Goal: Task Accomplishment & Management: Use online tool/utility

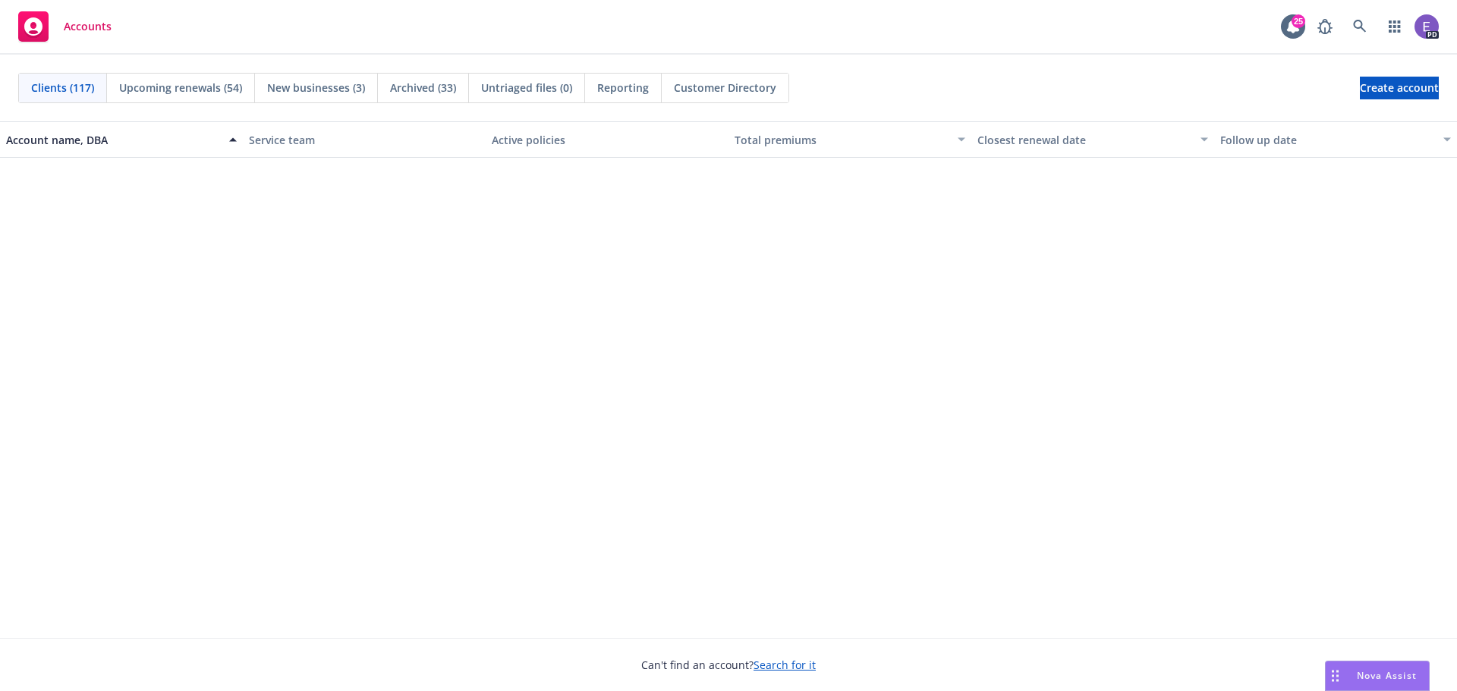
scroll to position [6524, 0]
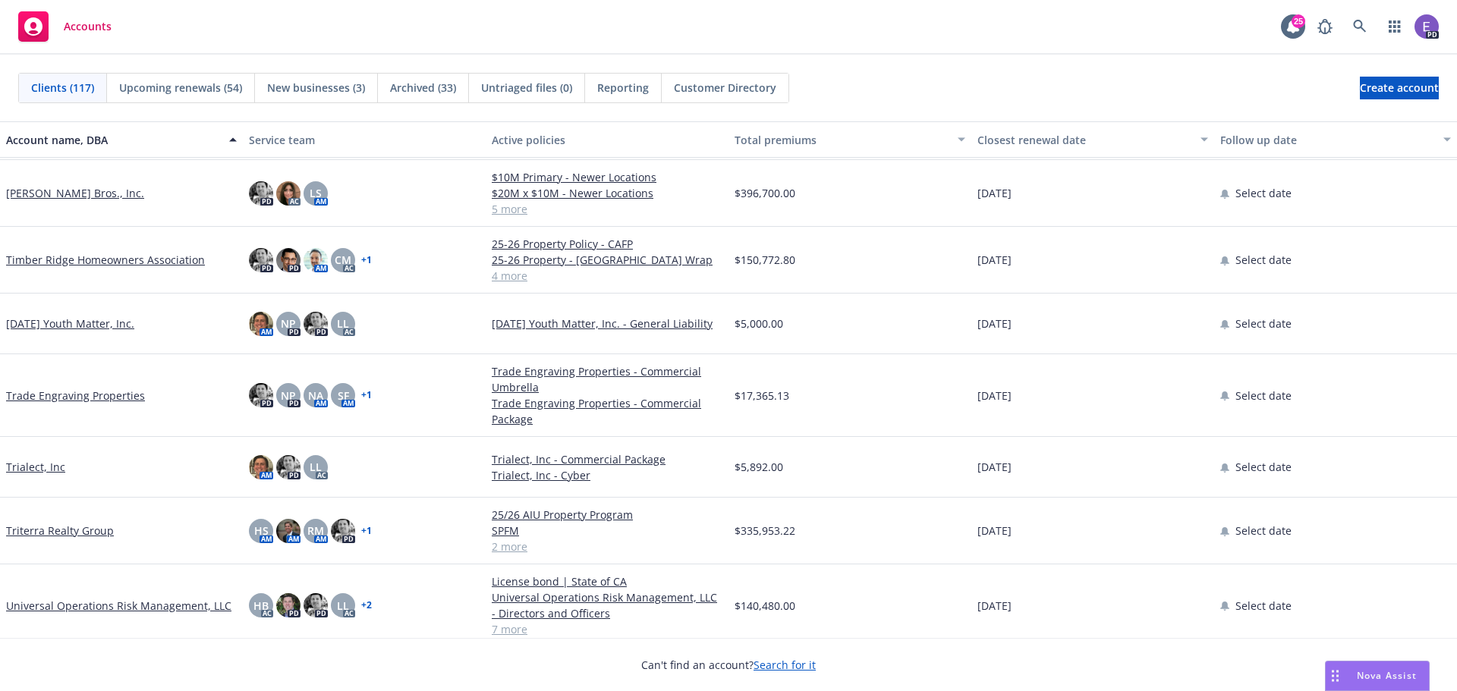
scroll to position [6537, 0]
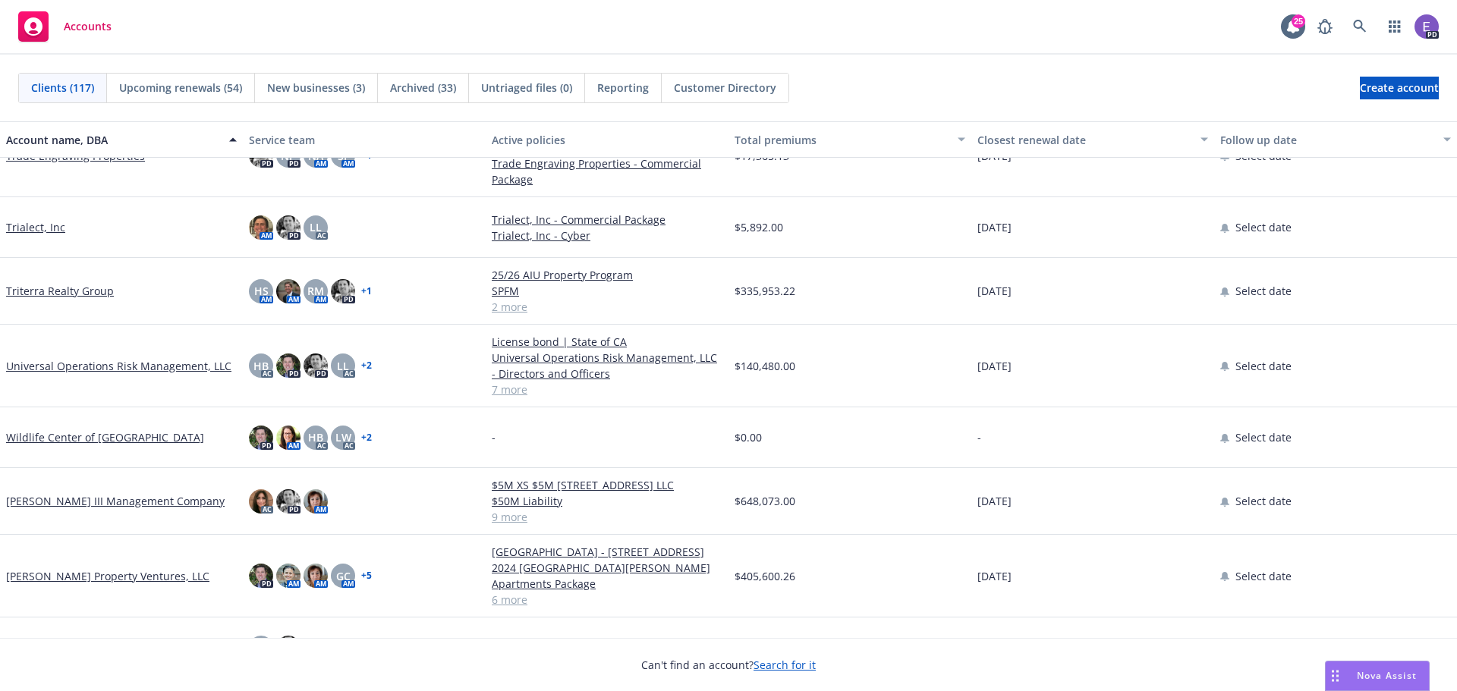
click at [116, 504] on link "William Wilson III Management Company" at bounding box center [115, 501] width 218 height 16
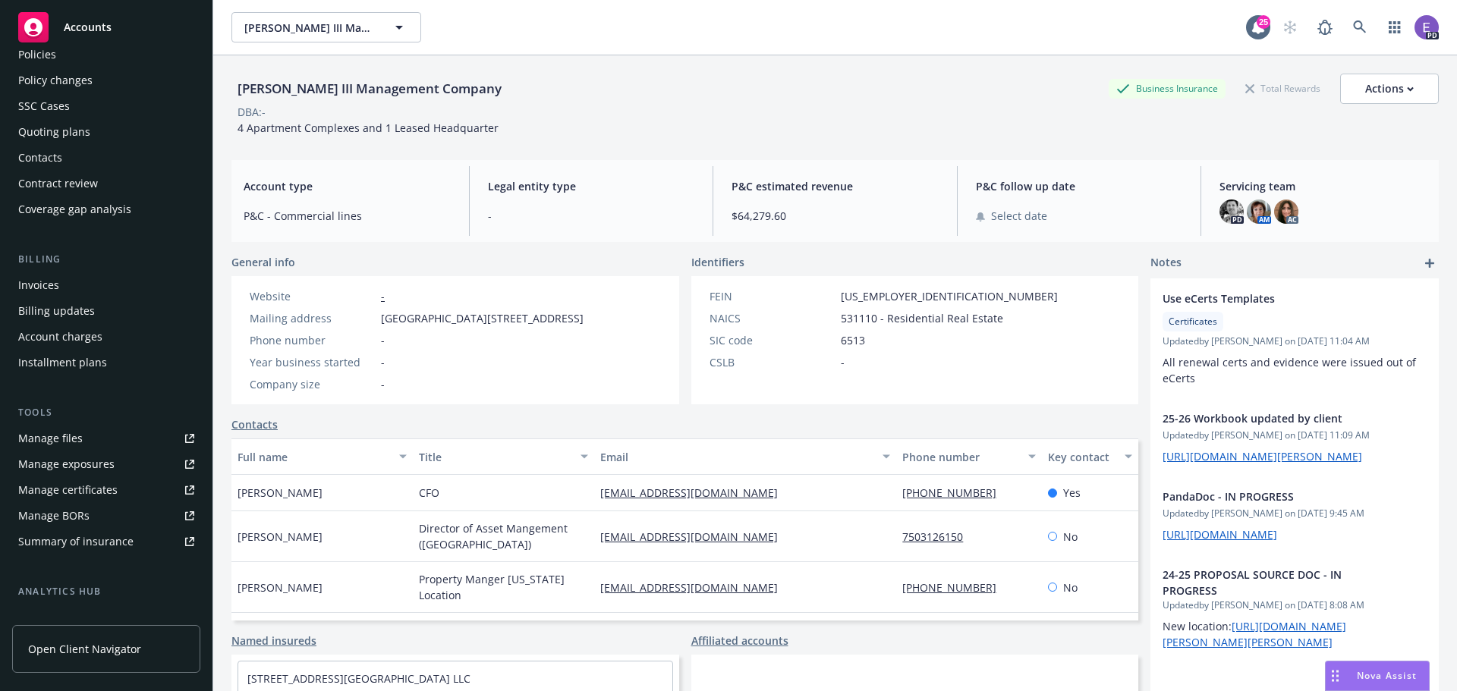
scroll to position [152, 0]
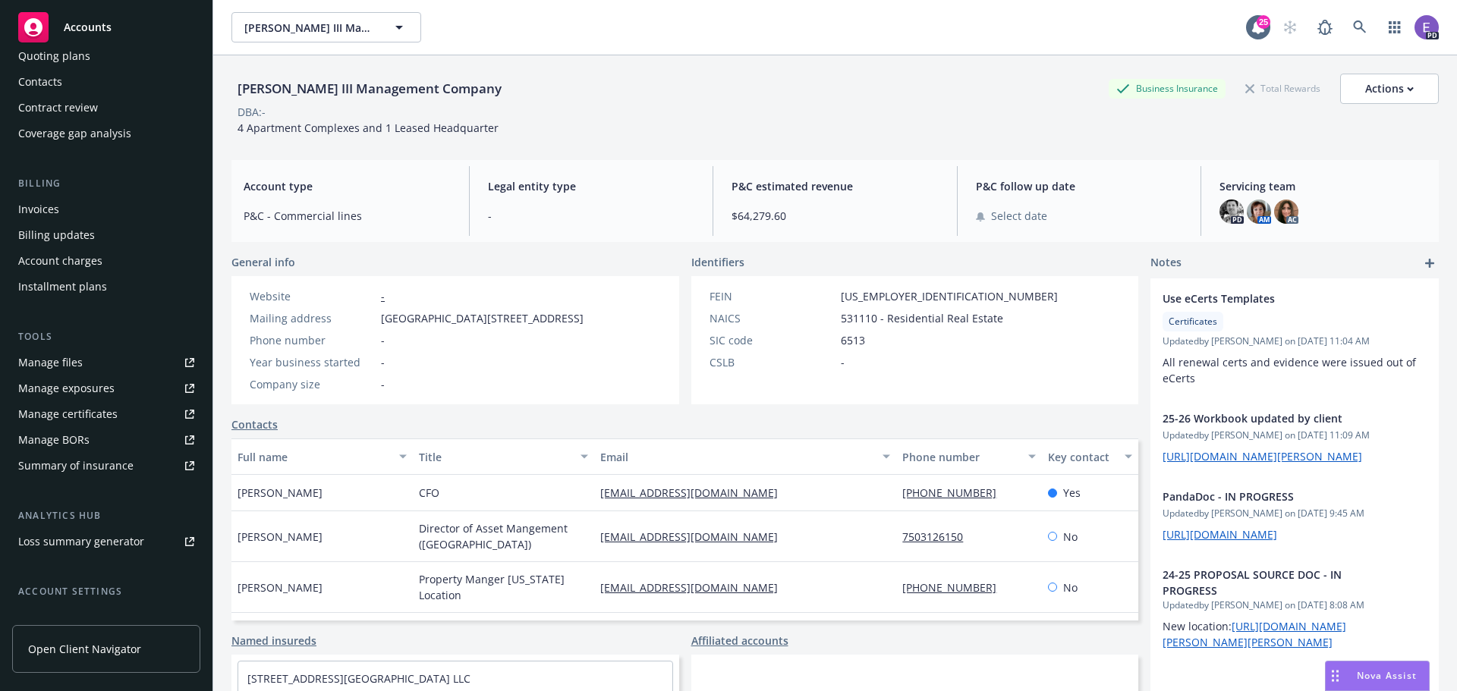
click at [92, 466] on div "Summary of insurance" at bounding box center [75, 466] width 115 height 24
click at [96, 27] on span "Accounts" at bounding box center [88, 27] width 48 height 12
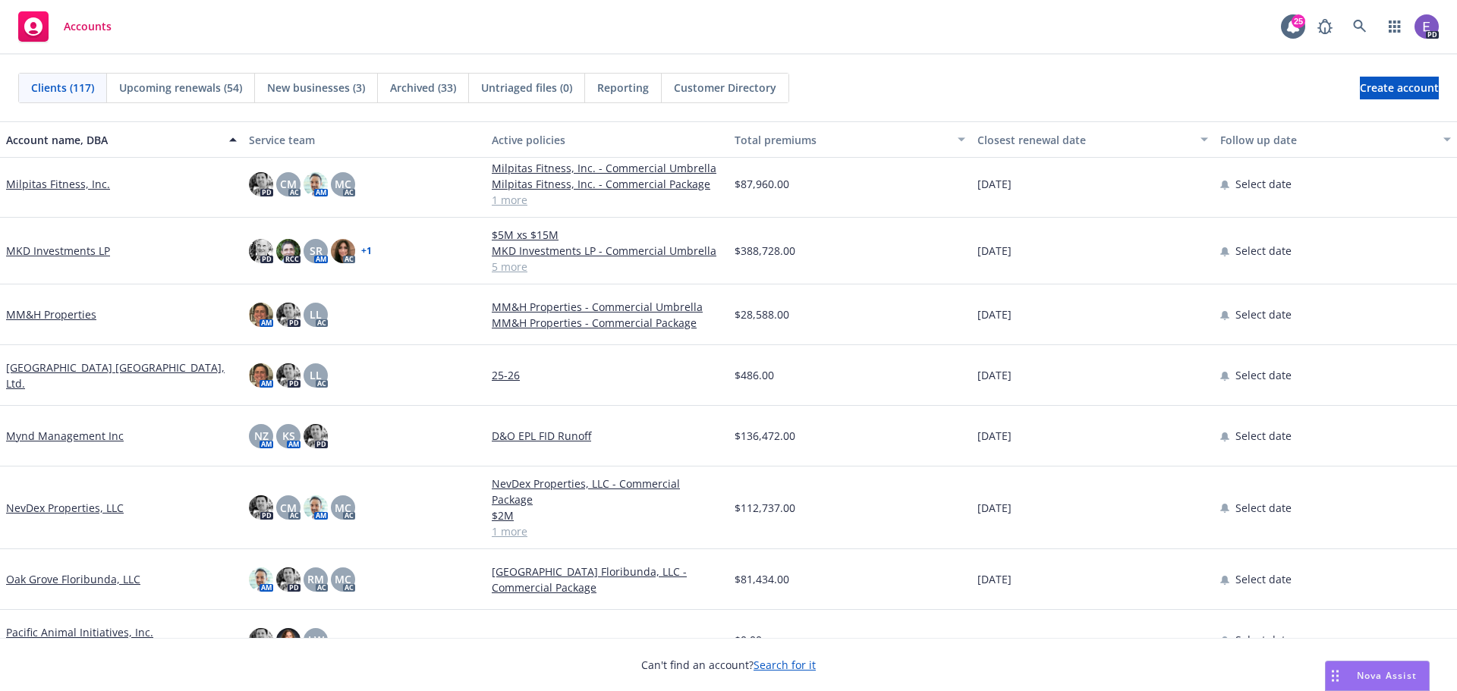
scroll to position [3654, 0]
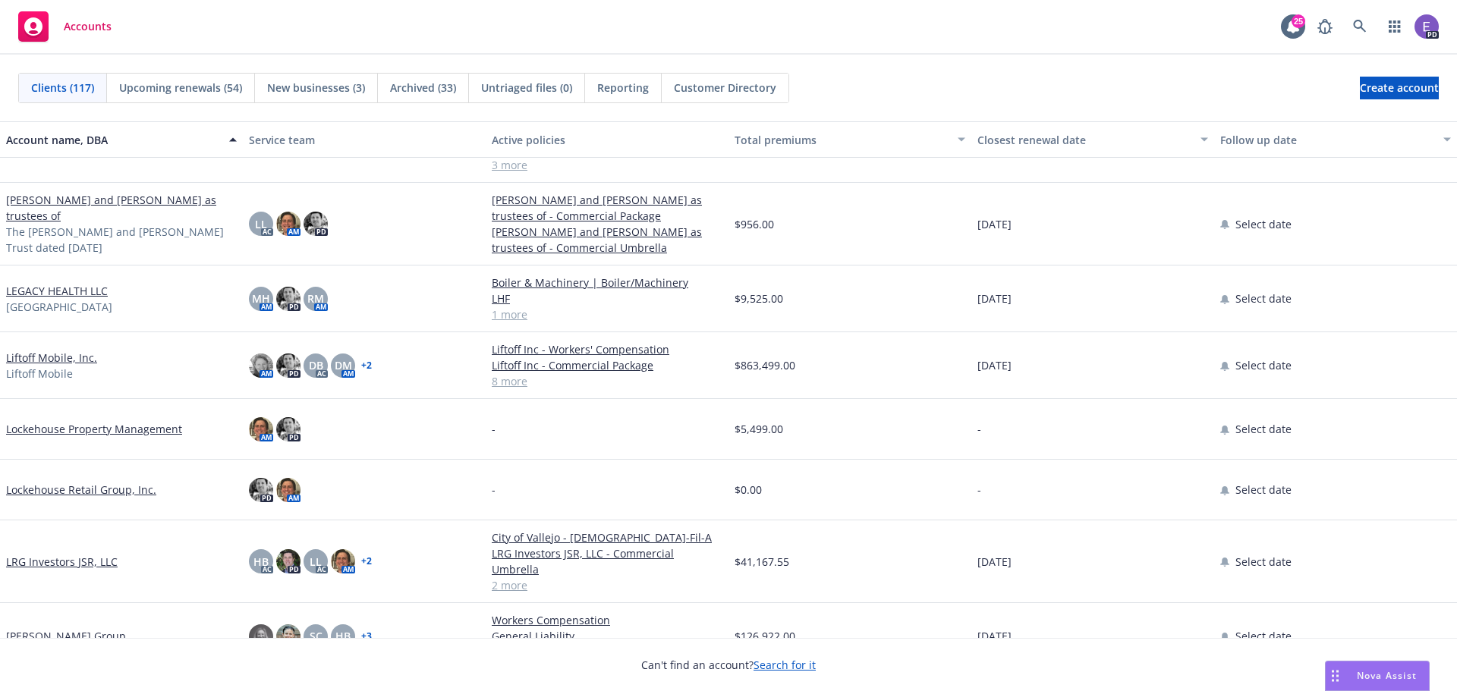
click at [60, 554] on link "LRG Investors JSR, LLC" at bounding box center [62, 562] width 112 height 16
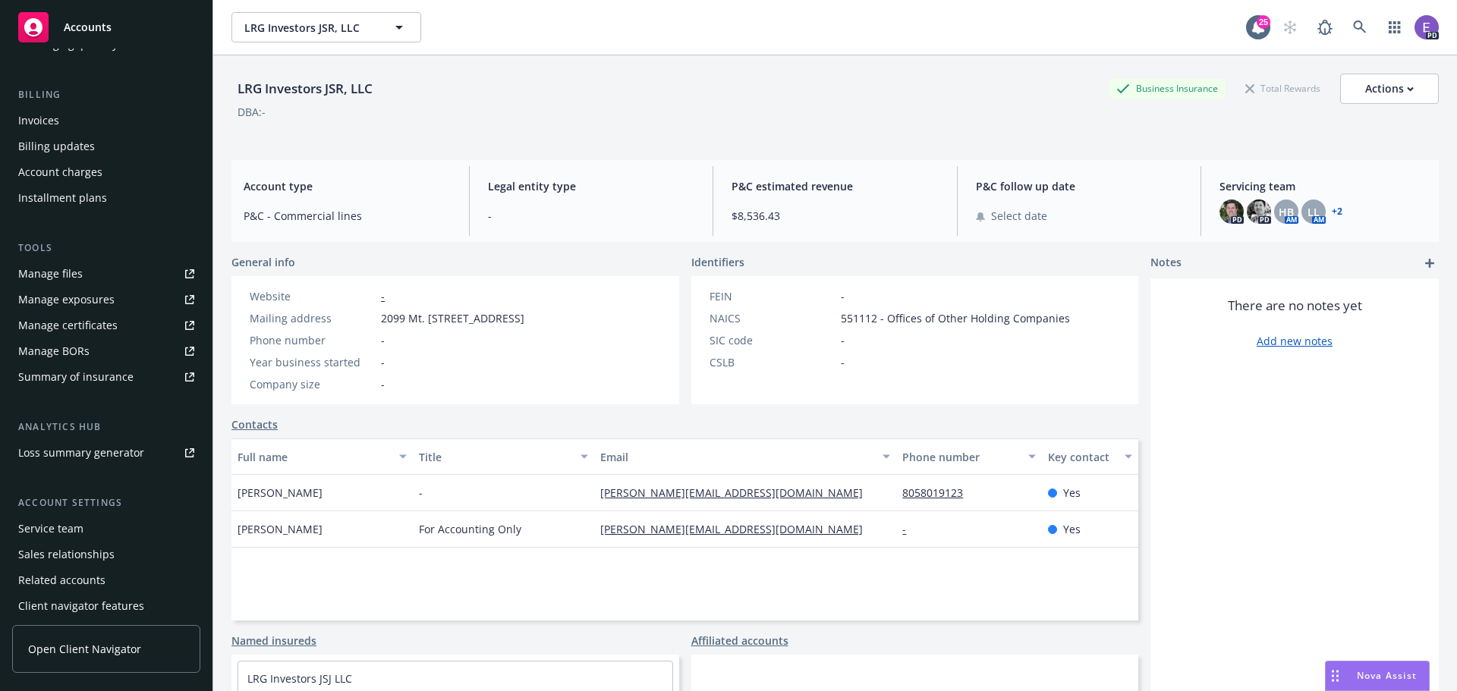
scroll to position [272, 0]
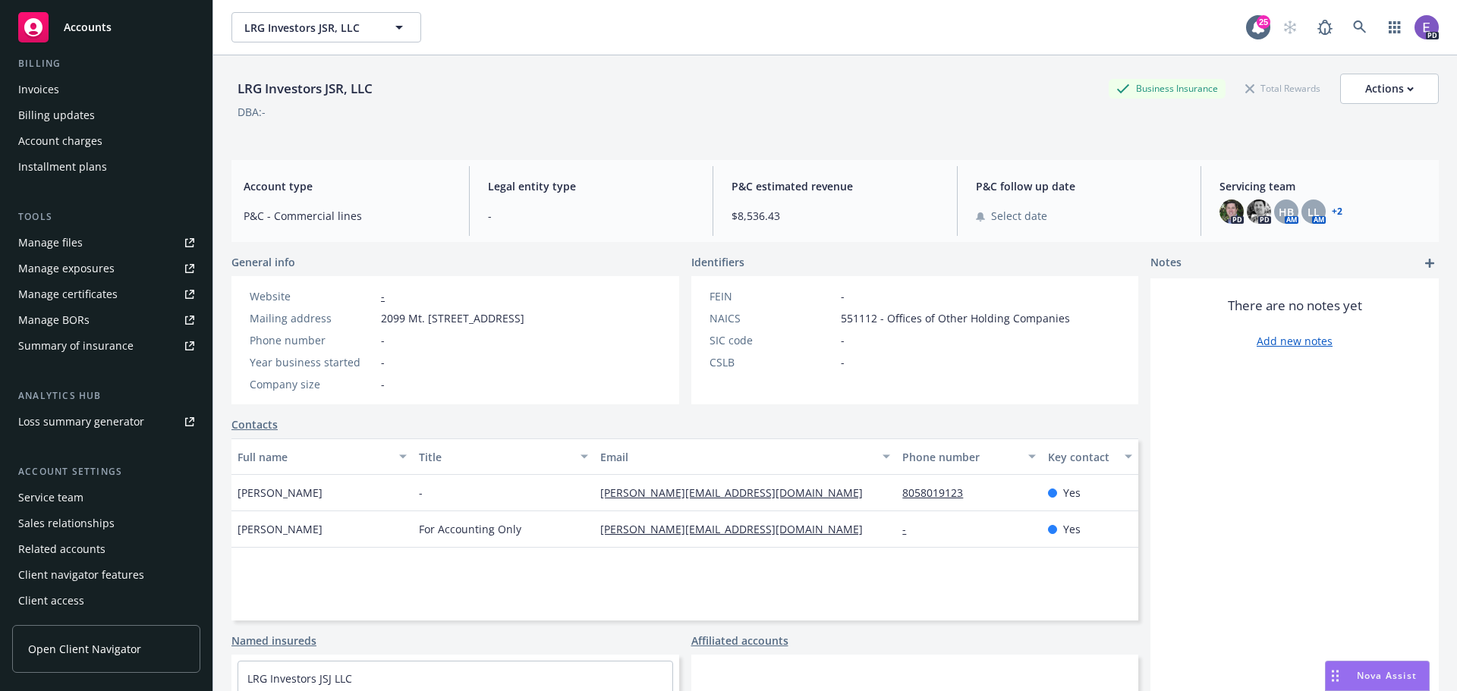
click at [65, 349] on div "Summary of insurance" at bounding box center [75, 346] width 115 height 24
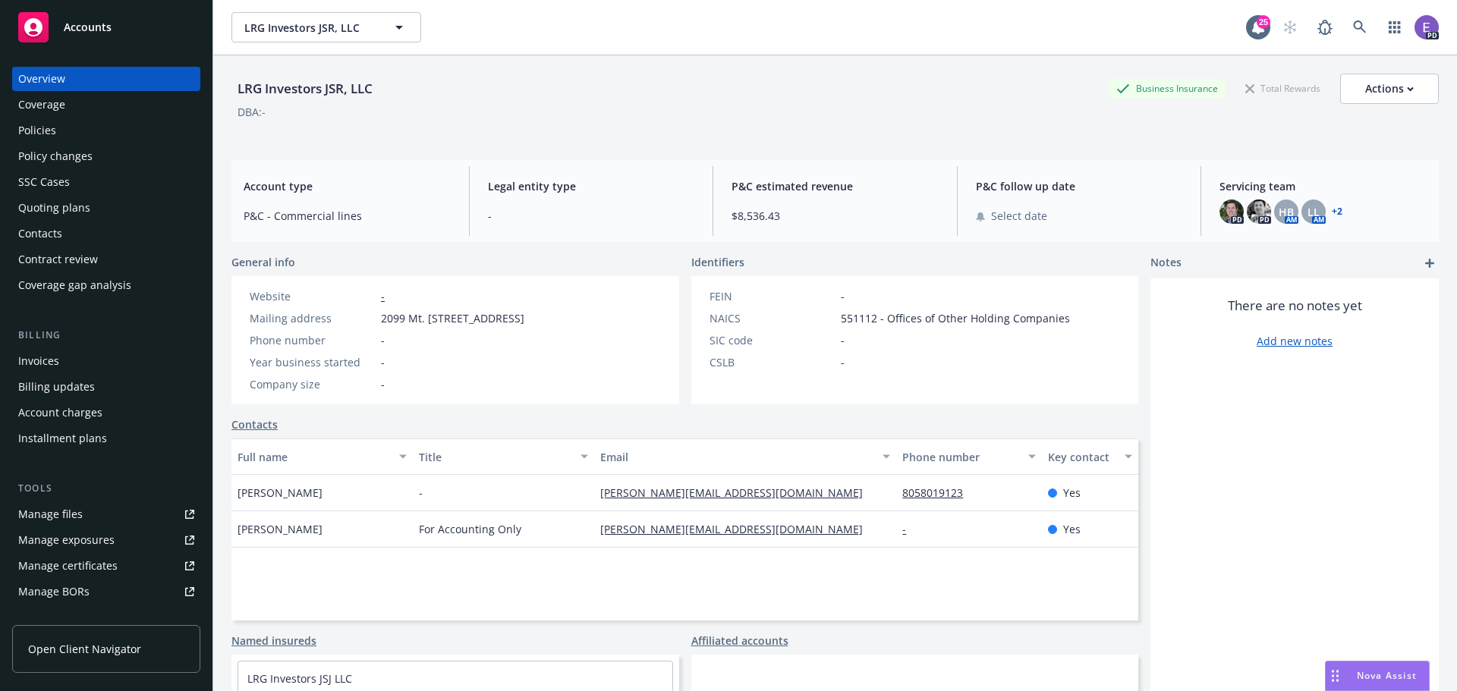
click at [100, 22] on span "Accounts" at bounding box center [88, 27] width 48 height 12
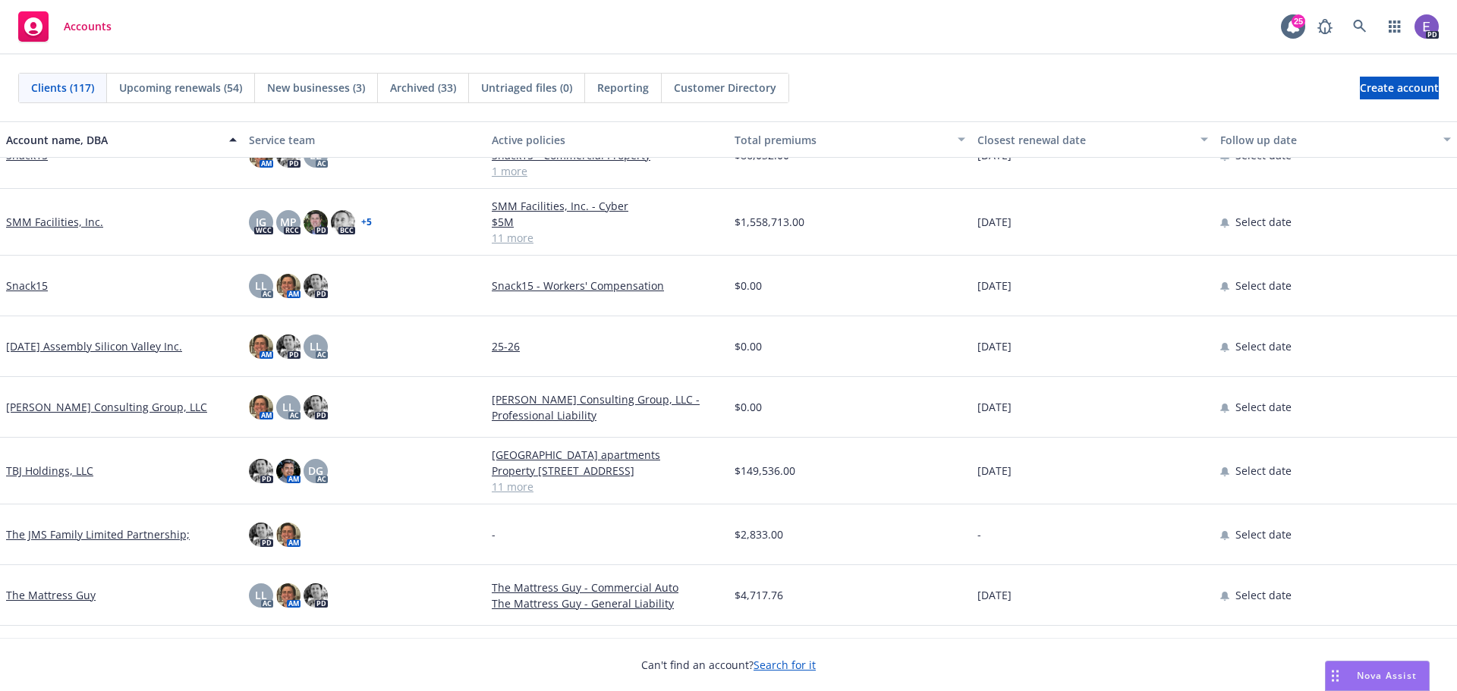
scroll to position [5842, 0]
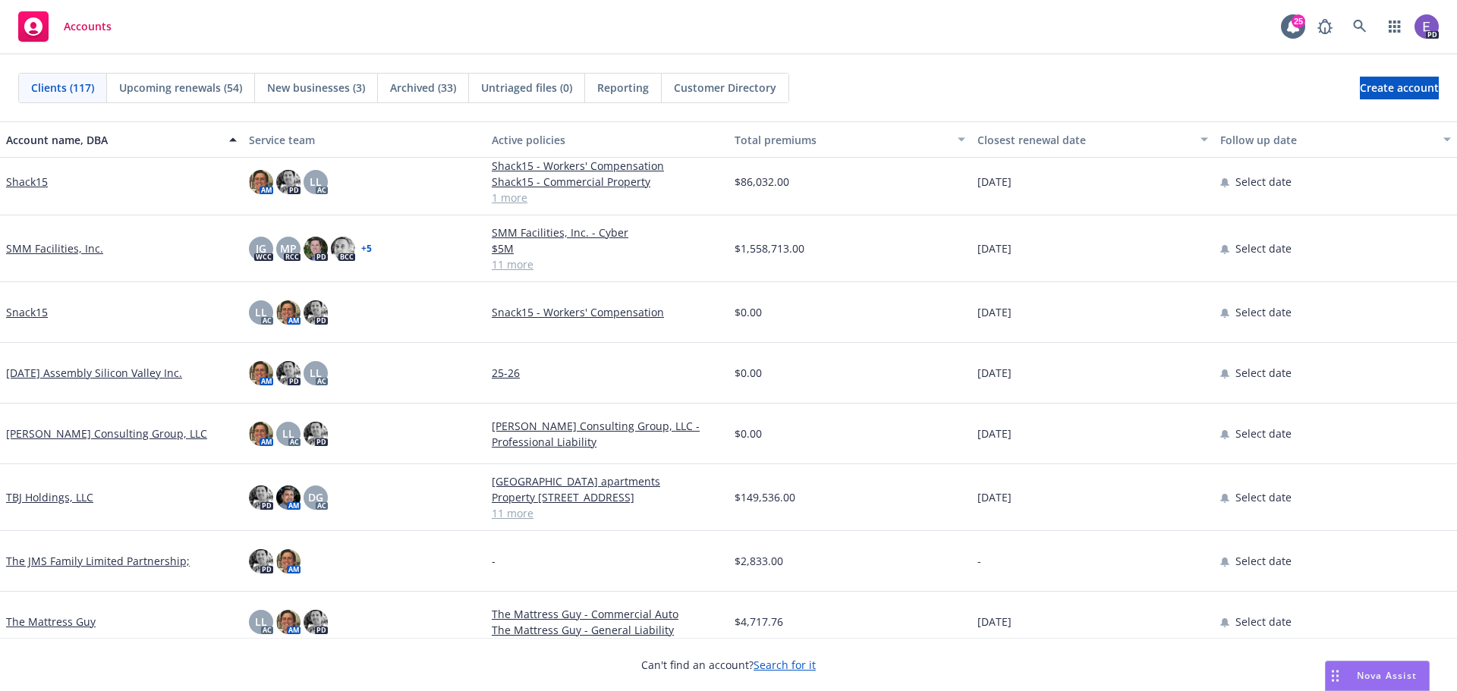
click at [49, 240] on link "SMM Facilities, Inc." at bounding box center [54, 248] width 97 height 16
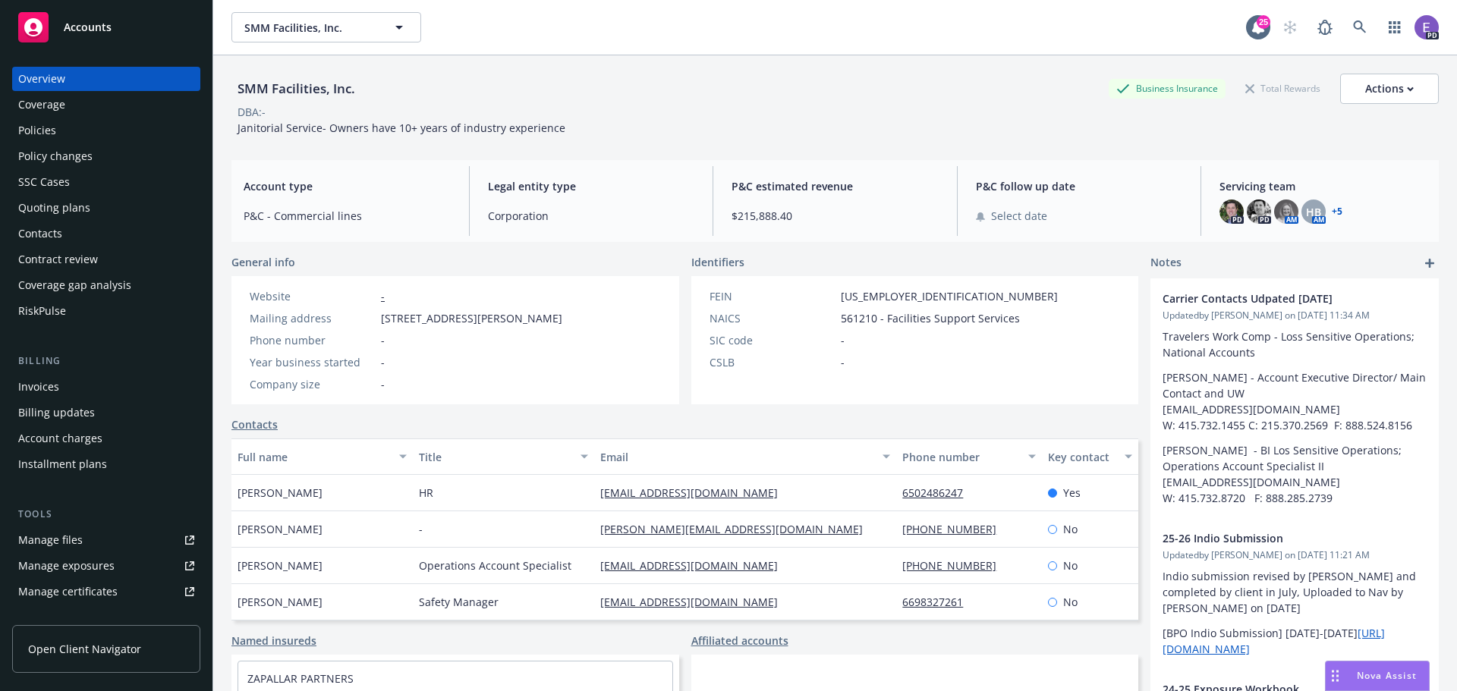
click at [34, 309] on div "RiskPulse" at bounding box center [42, 311] width 48 height 24
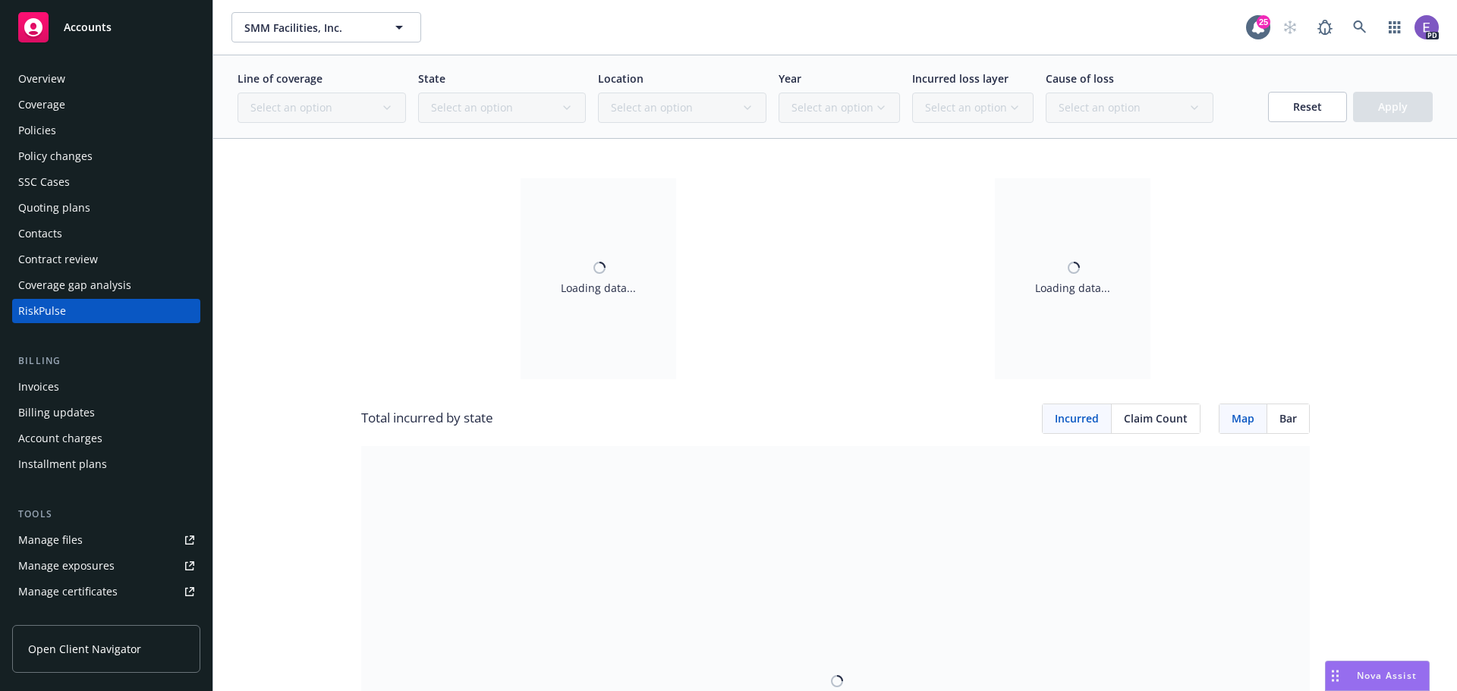
click at [61, 645] on span "Open Client Navigator" at bounding box center [84, 649] width 113 height 16
click at [99, 27] on span "Accounts" at bounding box center [88, 27] width 48 height 12
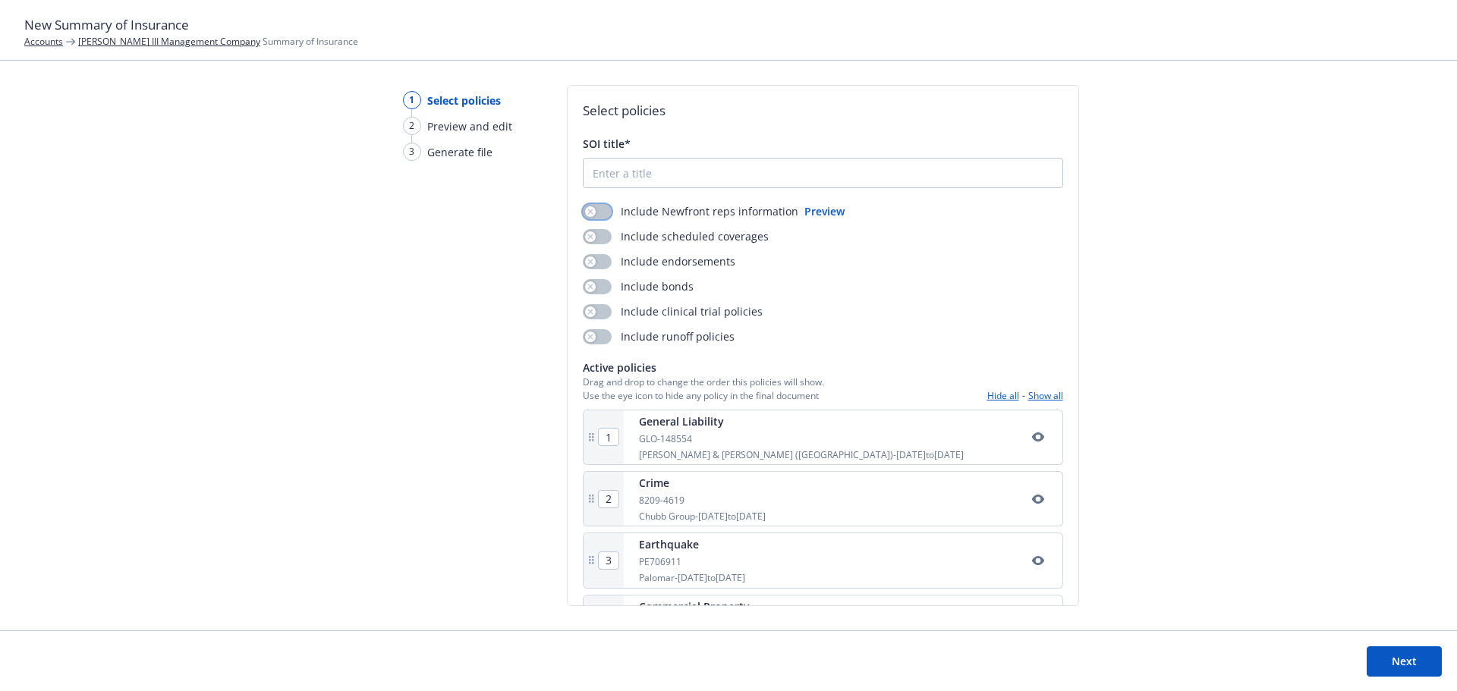
click at [602, 206] on button "button" at bounding box center [597, 211] width 29 height 15
click at [601, 234] on button "button" at bounding box center [597, 236] width 29 height 15
click at [605, 262] on button "button" at bounding box center [597, 261] width 29 height 15
click at [604, 281] on button "button" at bounding box center [597, 286] width 29 height 15
click at [591, 288] on button "button" at bounding box center [597, 286] width 29 height 15
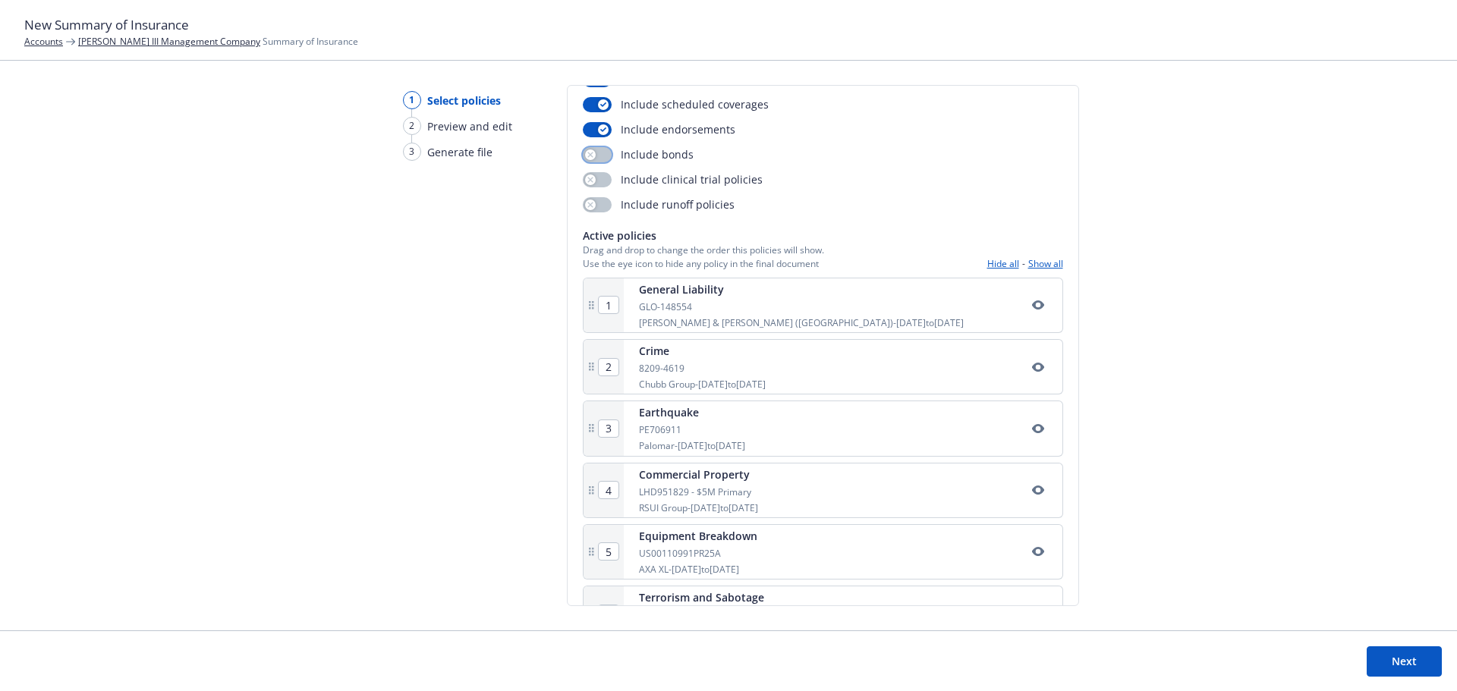
scroll to position [183, 0]
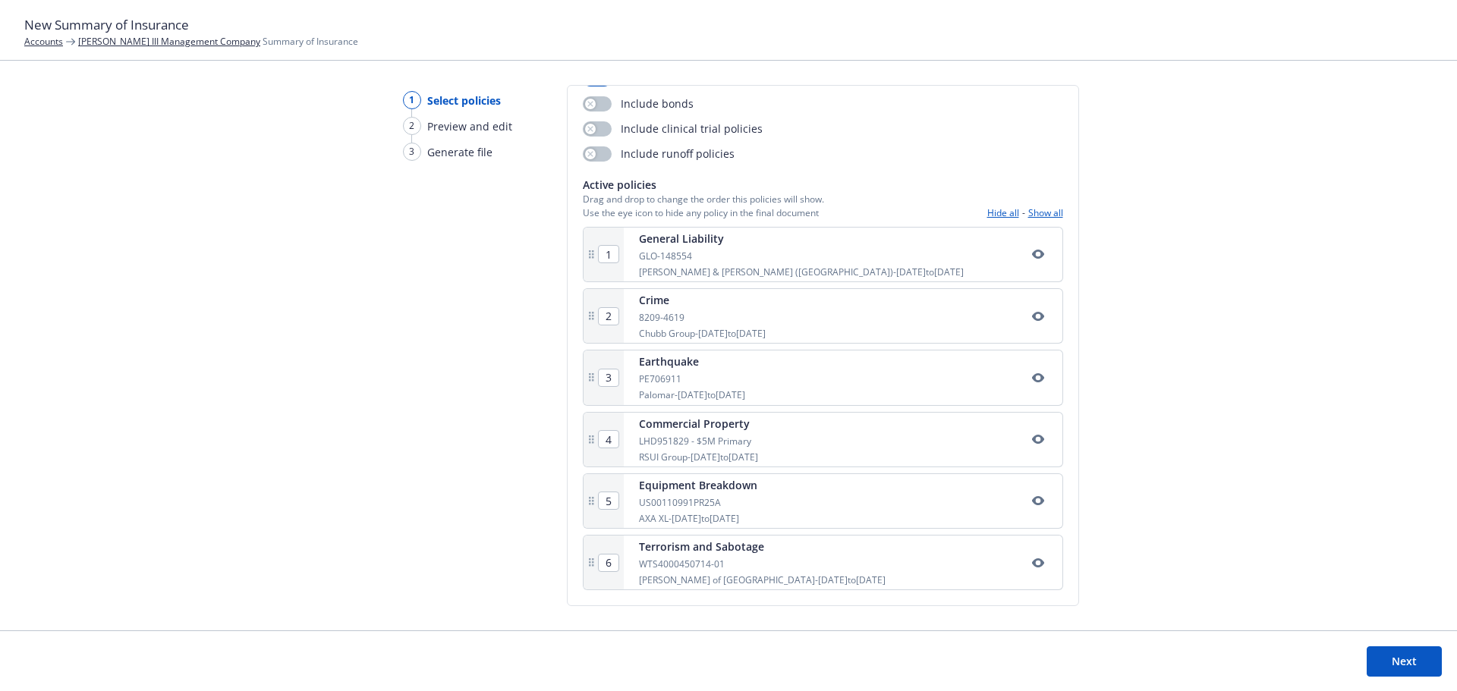
click at [1397, 655] on button "Next" at bounding box center [1403, 661] width 75 height 30
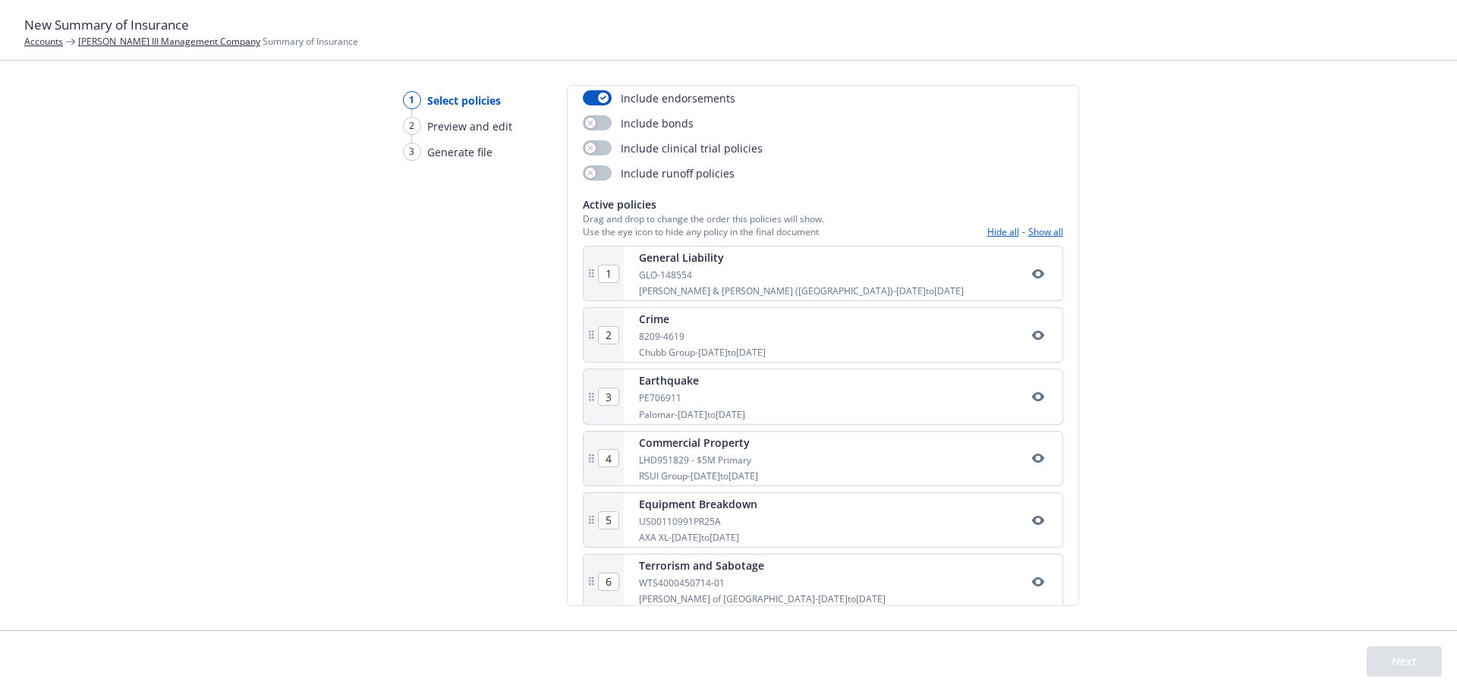
scroll to position [202, 0]
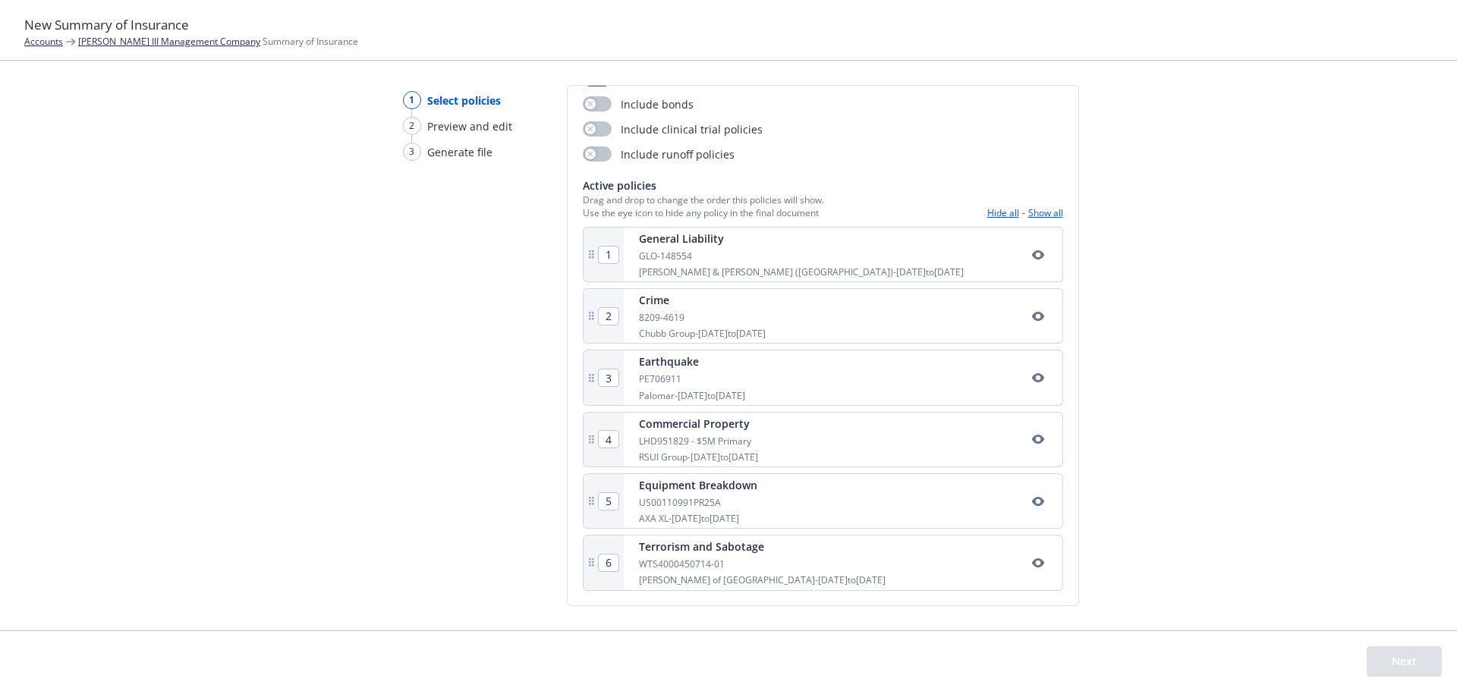
click at [707, 250] on div "GLO-148554" at bounding box center [801, 256] width 325 height 13
click at [591, 253] on icon at bounding box center [591, 255] width 10 height 10
click at [440, 303] on div "1 Select policies 2 Preview and edit 3 Generate file" at bounding box center [452, 357] width 146 height 545
click at [245, 375] on div "1 Select policies 2 Preview and edit 3 Generate file Select policies SOI title*…" at bounding box center [728, 357] width 1457 height 545
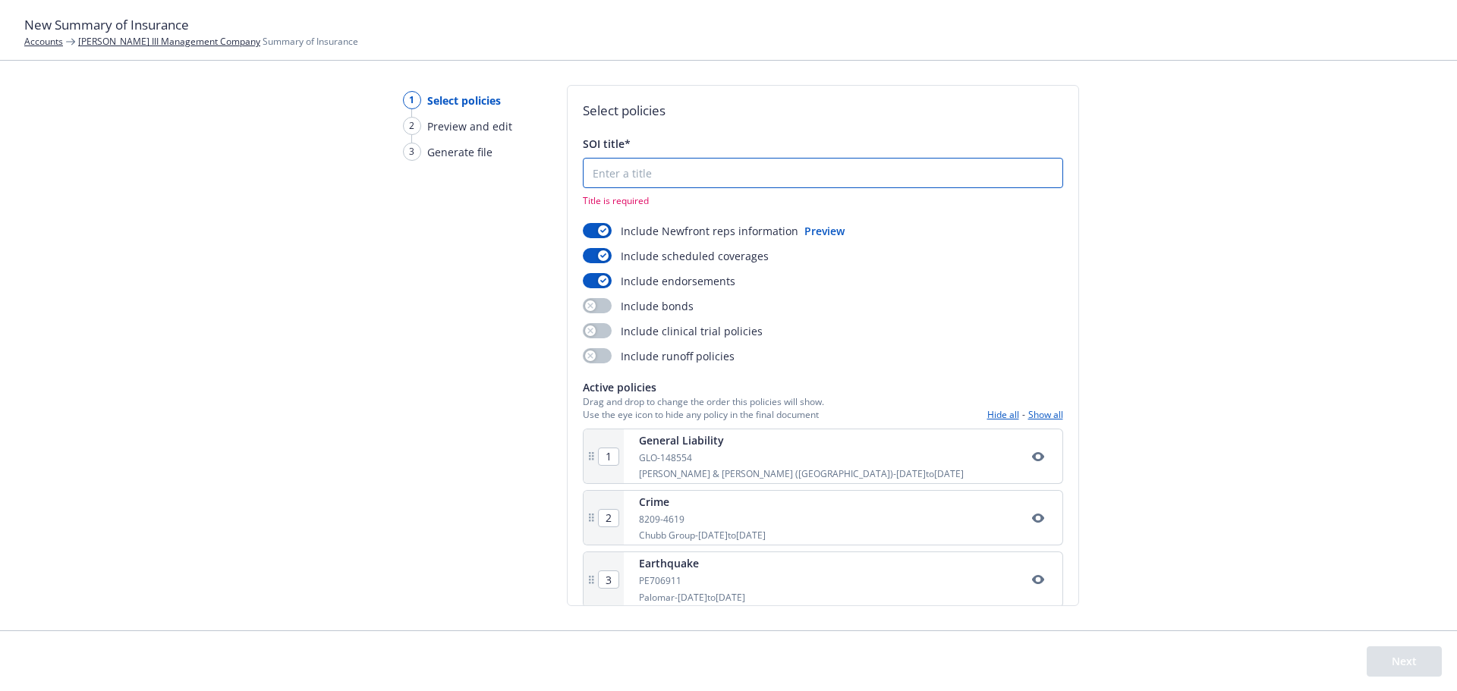
click at [633, 175] on input "SOI title*" at bounding box center [822, 173] width 479 height 29
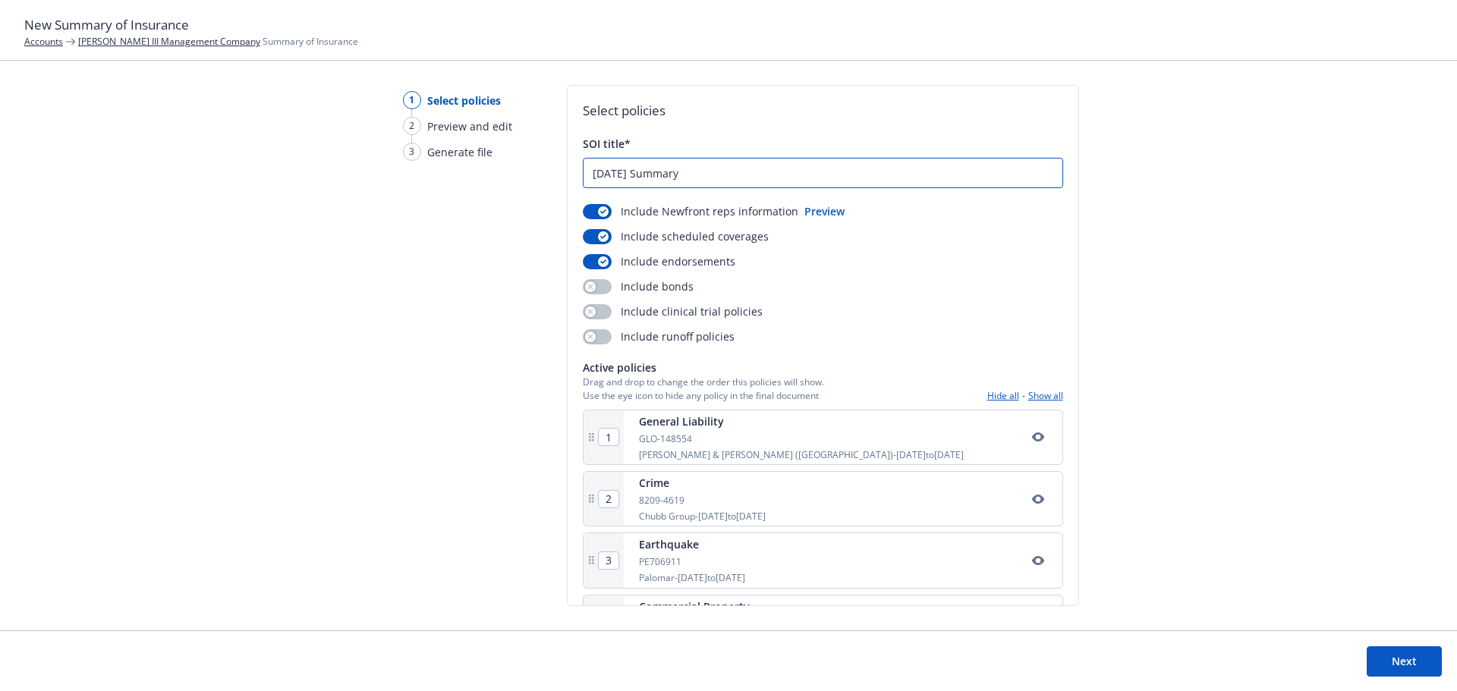
type input "8.21.25 Summary"
click at [1378, 665] on button "Next" at bounding box center [1403, 661] width 75 height 30
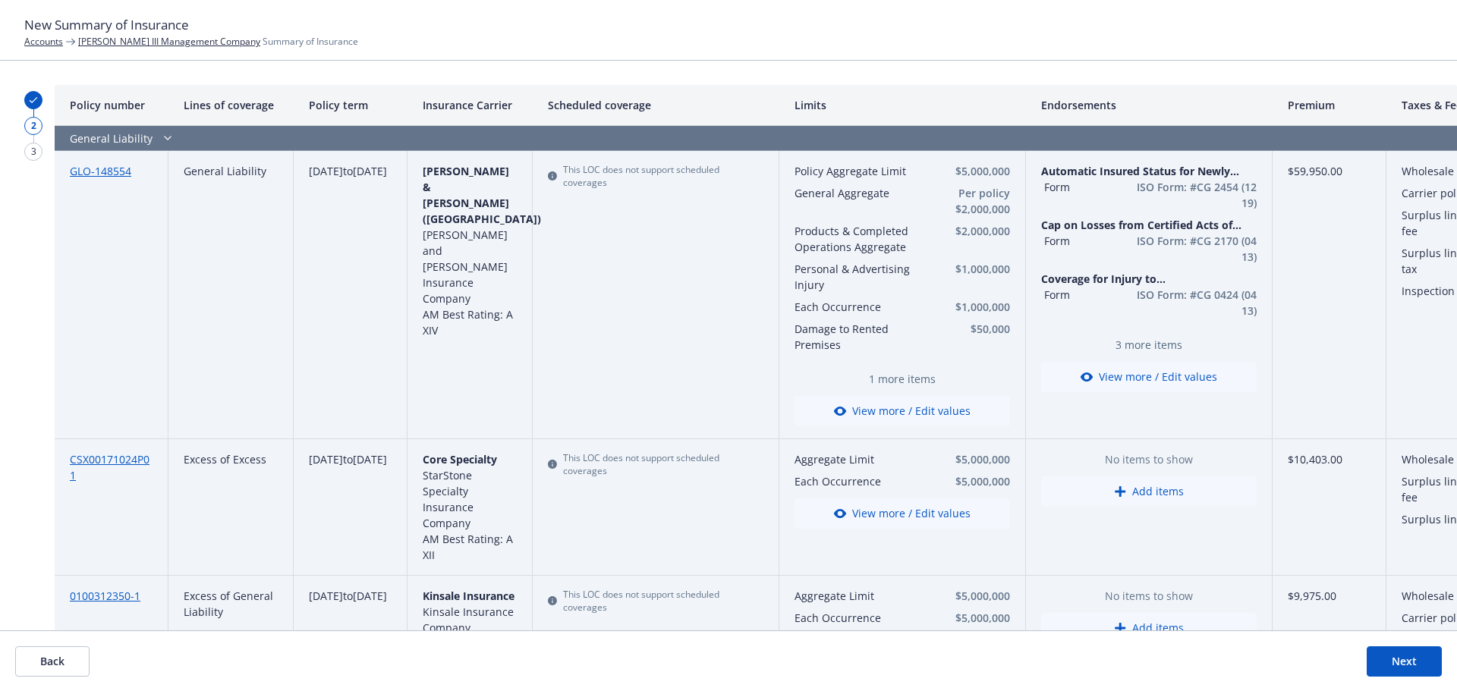
click at [1410, 661] on button "Next" at bounding box center [1403, 661] width 75 height 30
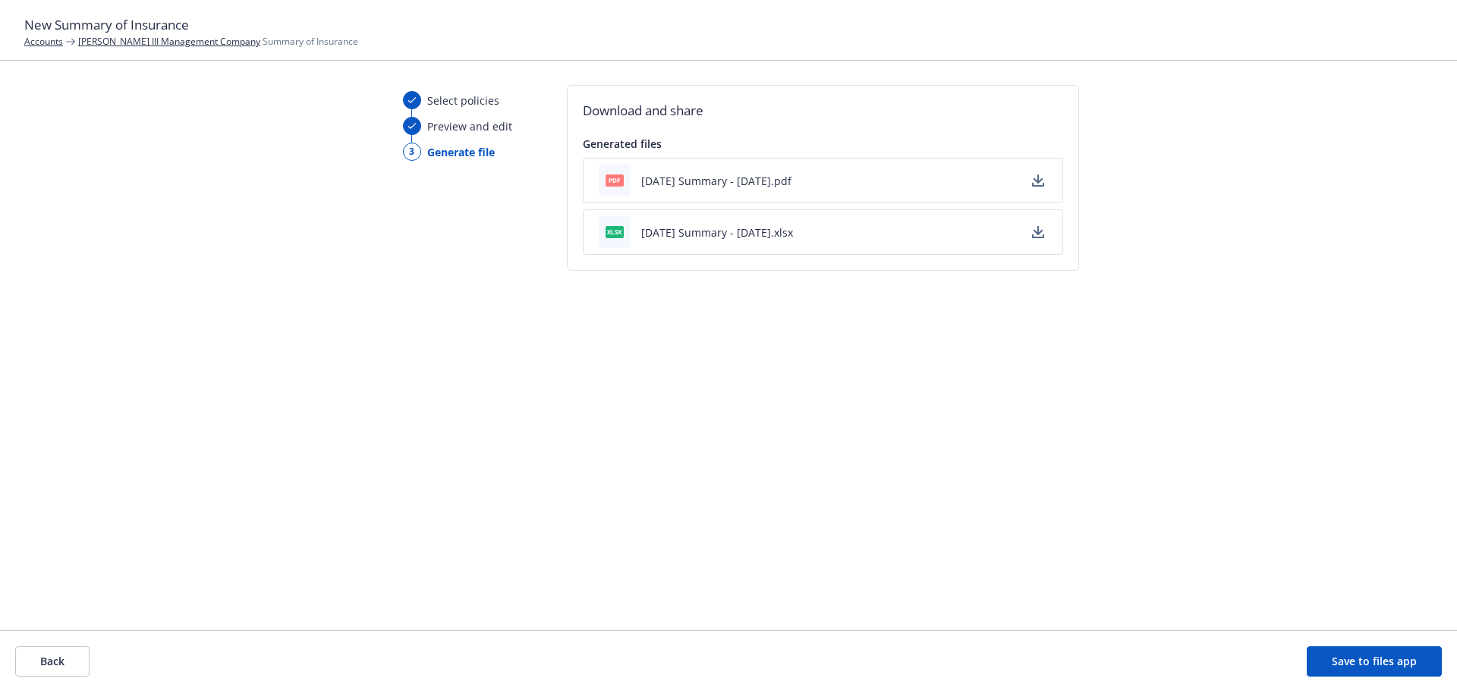
click at [736, 226] on button "8.21.25 Summary - 08/21/2025.xlsx" at bounding box center [717, 233] width 152 height 16
drag, startPoint x: 718, startPoint y: 181, endPoint x: 319, endPoint y: 540, distance: 537.2
click at [718, 181] on button "8.21.25 Summary - 08/21/2025.pdf" at bounding box center [716, 181] width 150 height 16
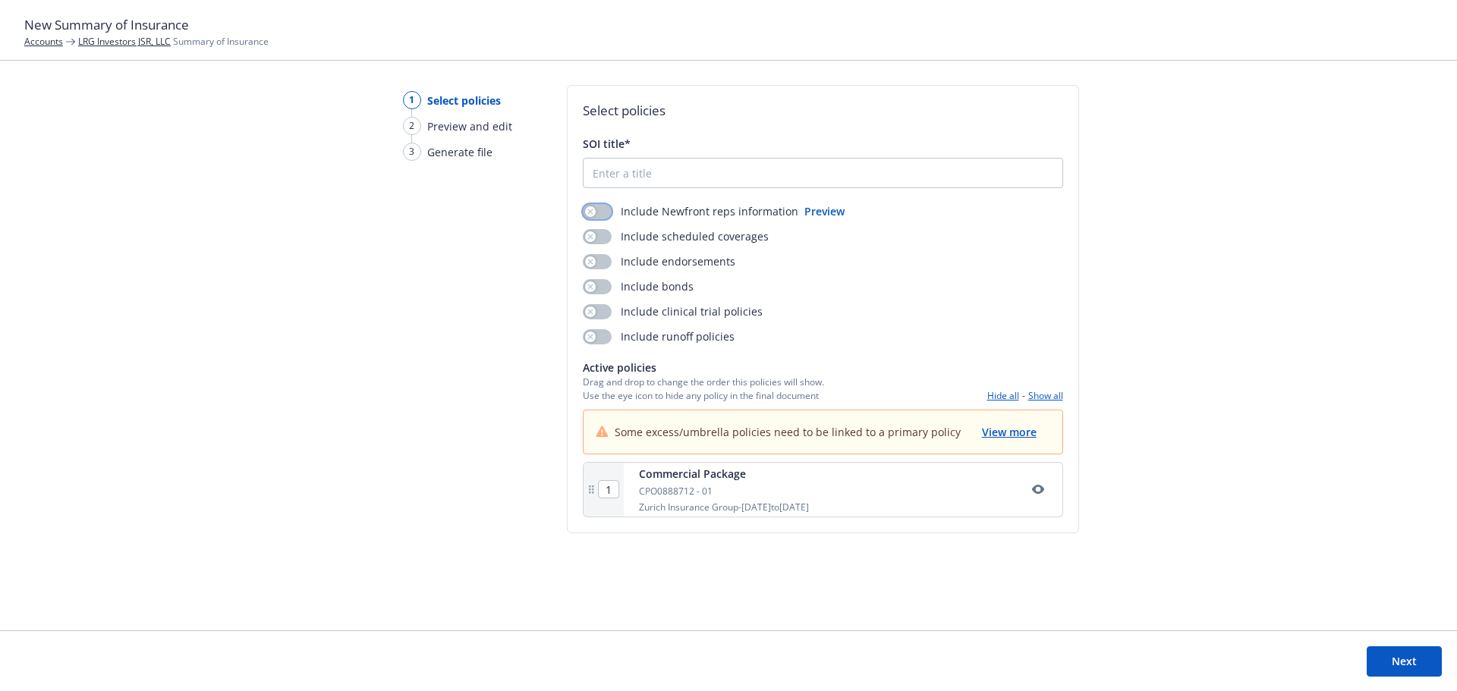
click at [604, 215] on button "button" at bounding box center [597, 211] width 29 height 15
click at [606, 237] on button "button" at bounding box center [597, 236] width 29 height 15
click at [607, 257] on button "button" at bounding box center [597, 261] width 29 height 15
click at [1408, 652] on button "Next" at bounding box center [1403, 661] width 75 height 30
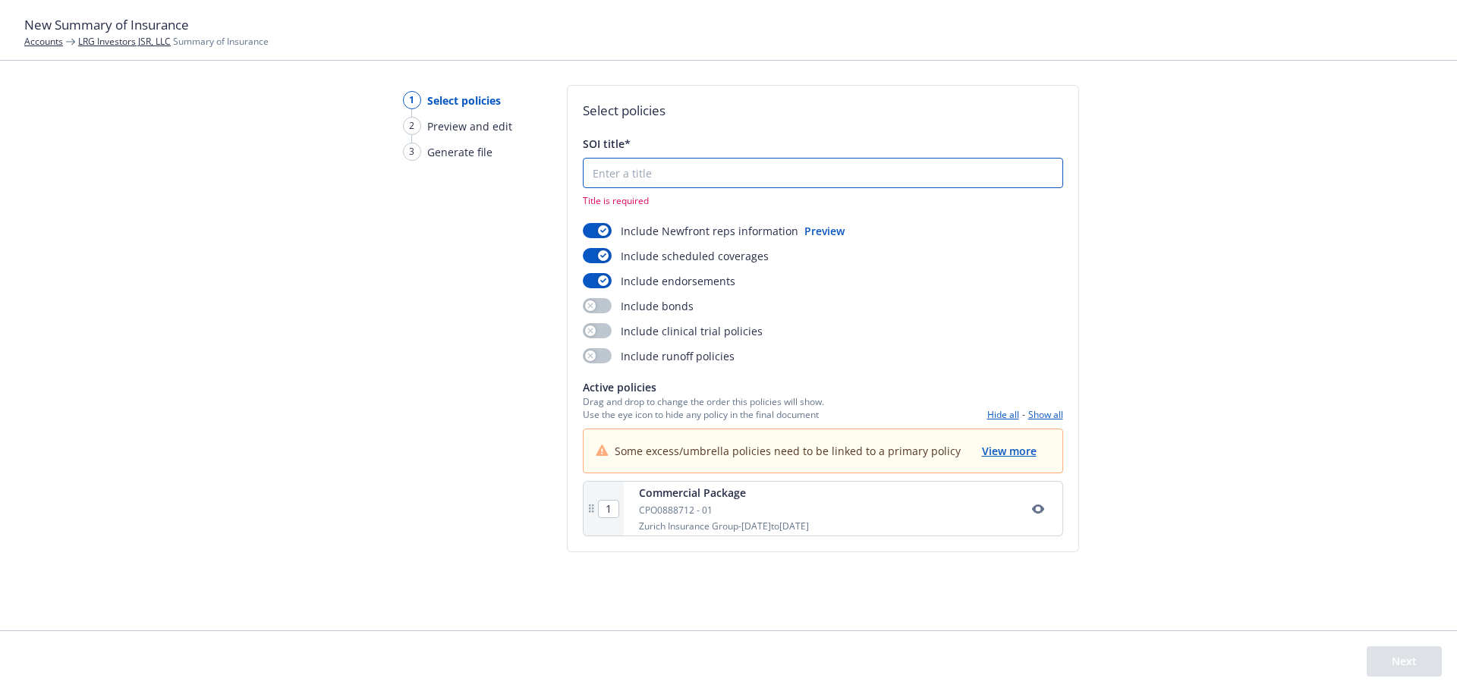
click at [655, 174] on input "SOI title*" at bounding box center [822, 173] width 479 height 29
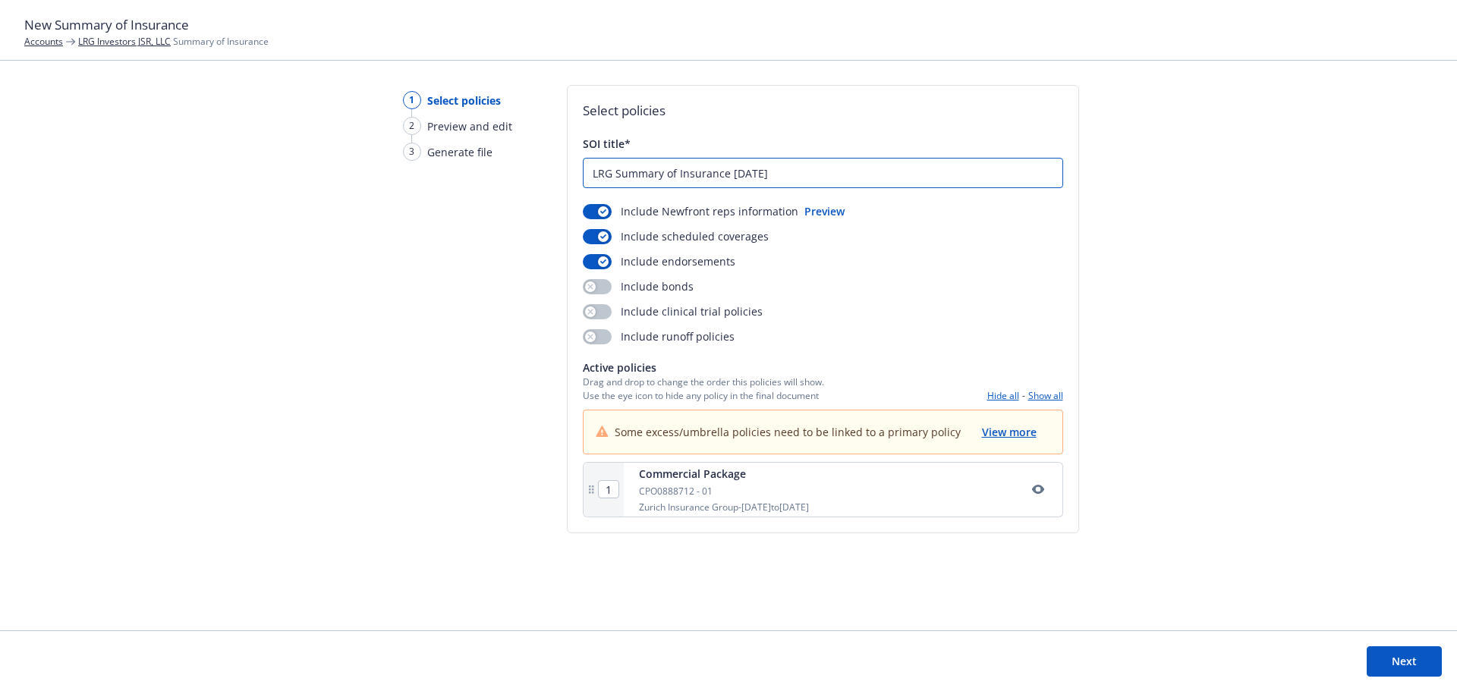
type input "LRG Summary of Insurance 8.21.25"
click at [1416, 661] on button "Next" at bounding box center [1403, 661] width 75 height 30
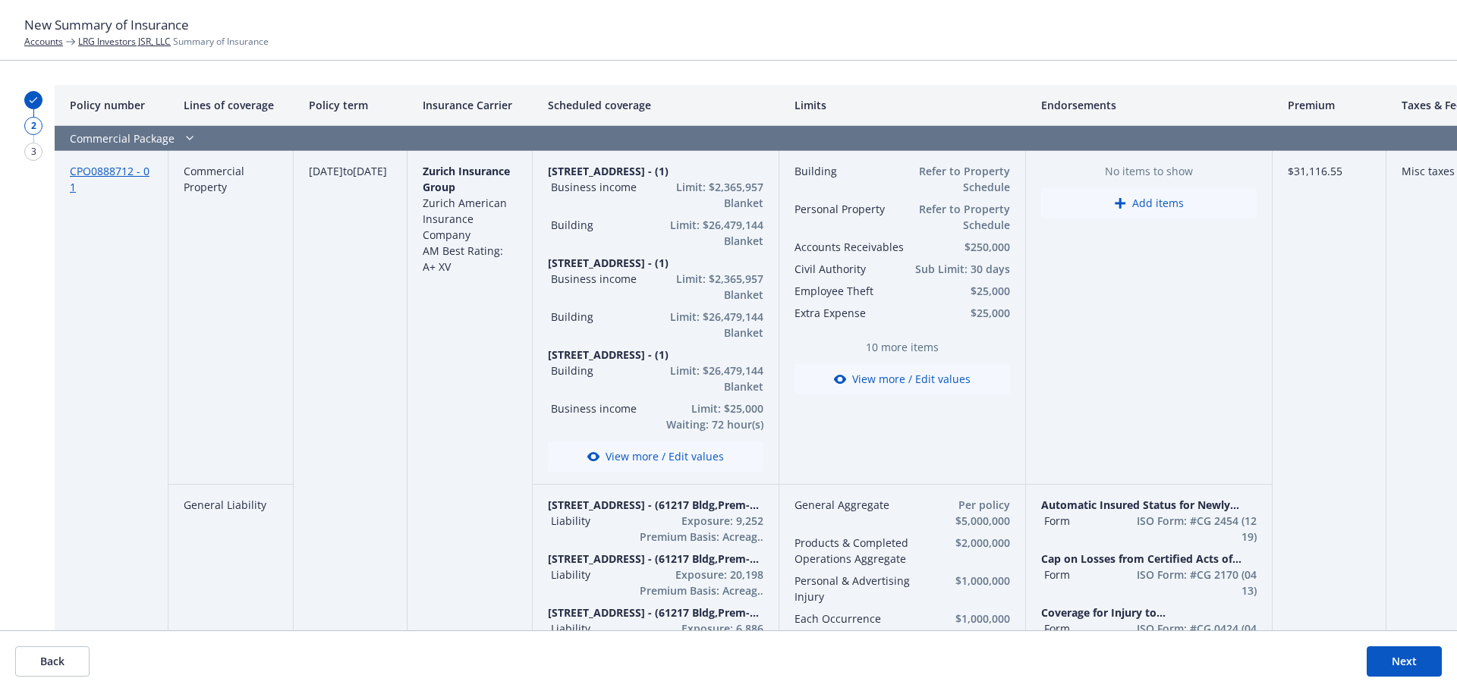
click at [1407, 661] on button "Next" at bounding box center [1403, 661] width 75 height 30
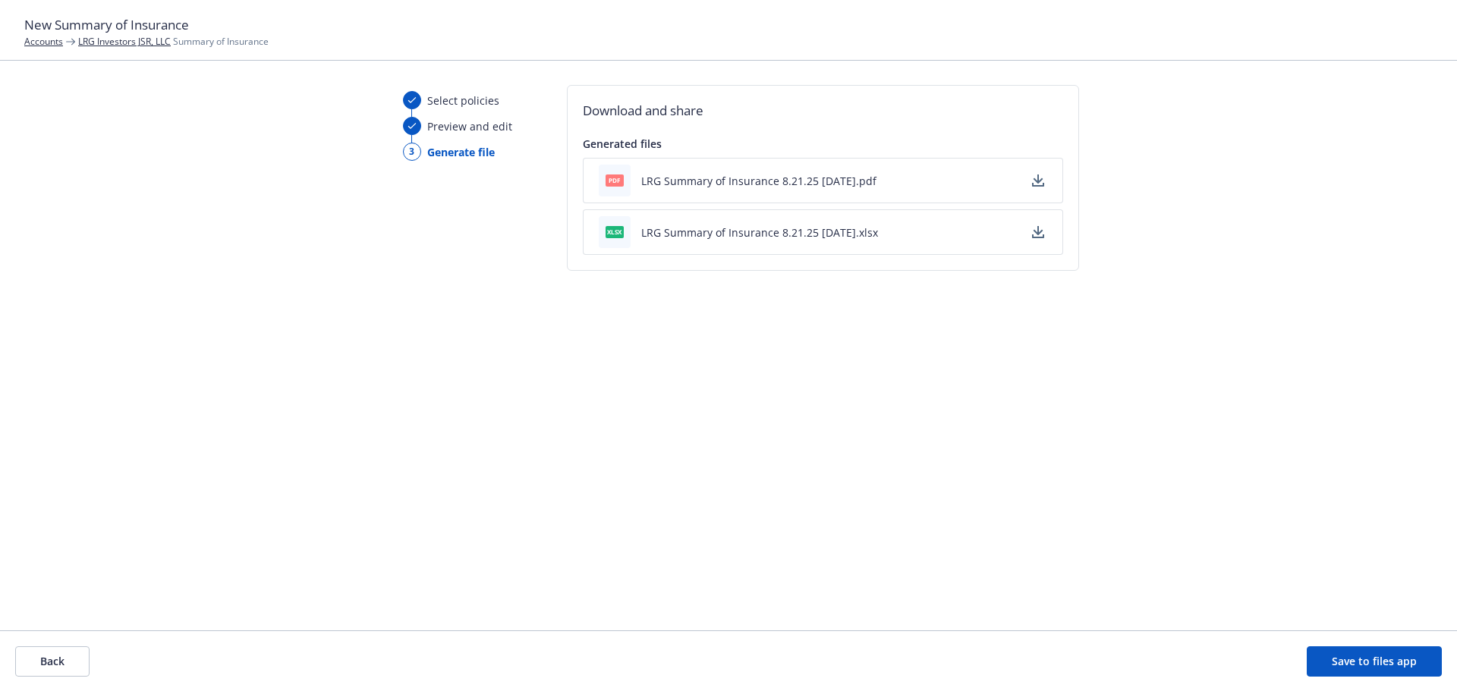
click at [678, 175] on button "LRG Summary of Insurance 8.21.25 - 08/21/2025.pdf" at bounding box center [758, 181] width 235 height 16
click at [691, 227] on button "LRG Summary of Insurance 8.21.25 - 08/21/2025.xlsx" at bounding box center [759, 233] width 237 height 16
click at [1363, 671] on button "Save to files app" at bounding box center [1373, 661] width 135 height 30
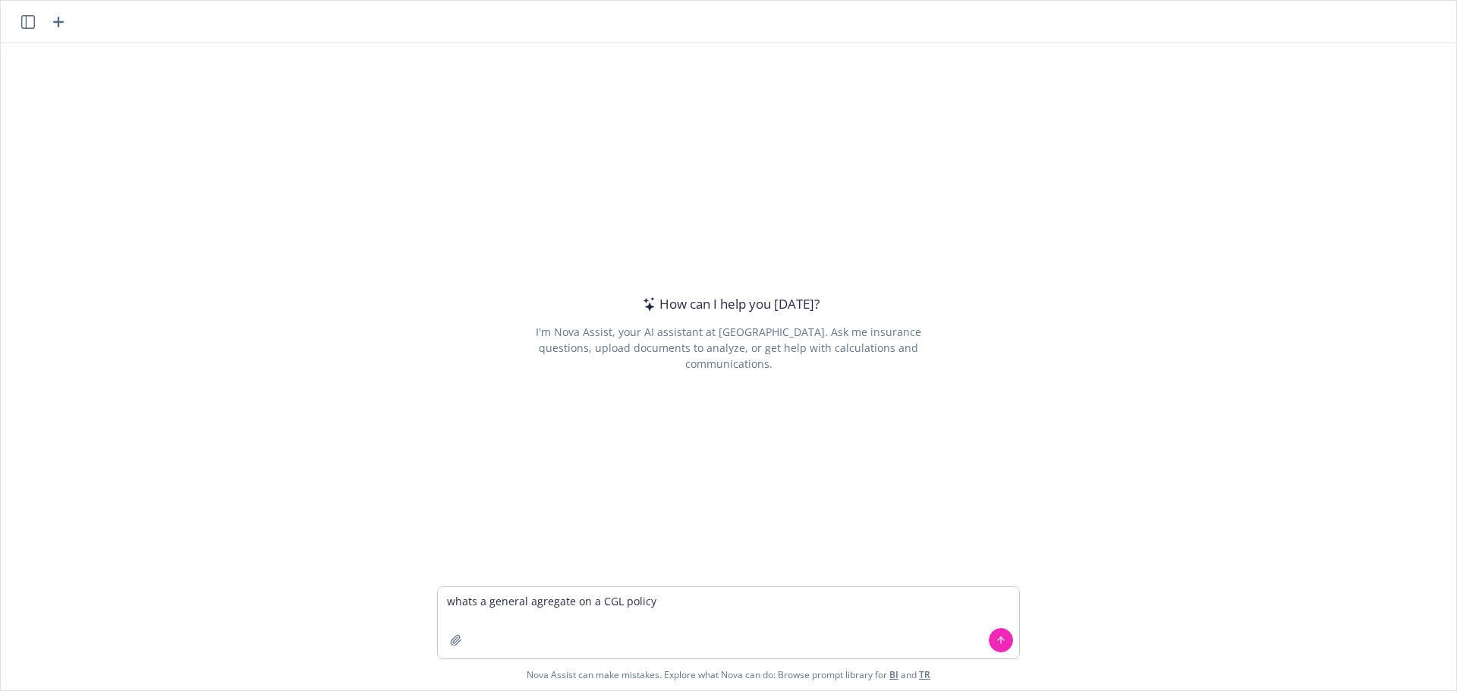
type textarea "whats a general agregate on a CGL policy"
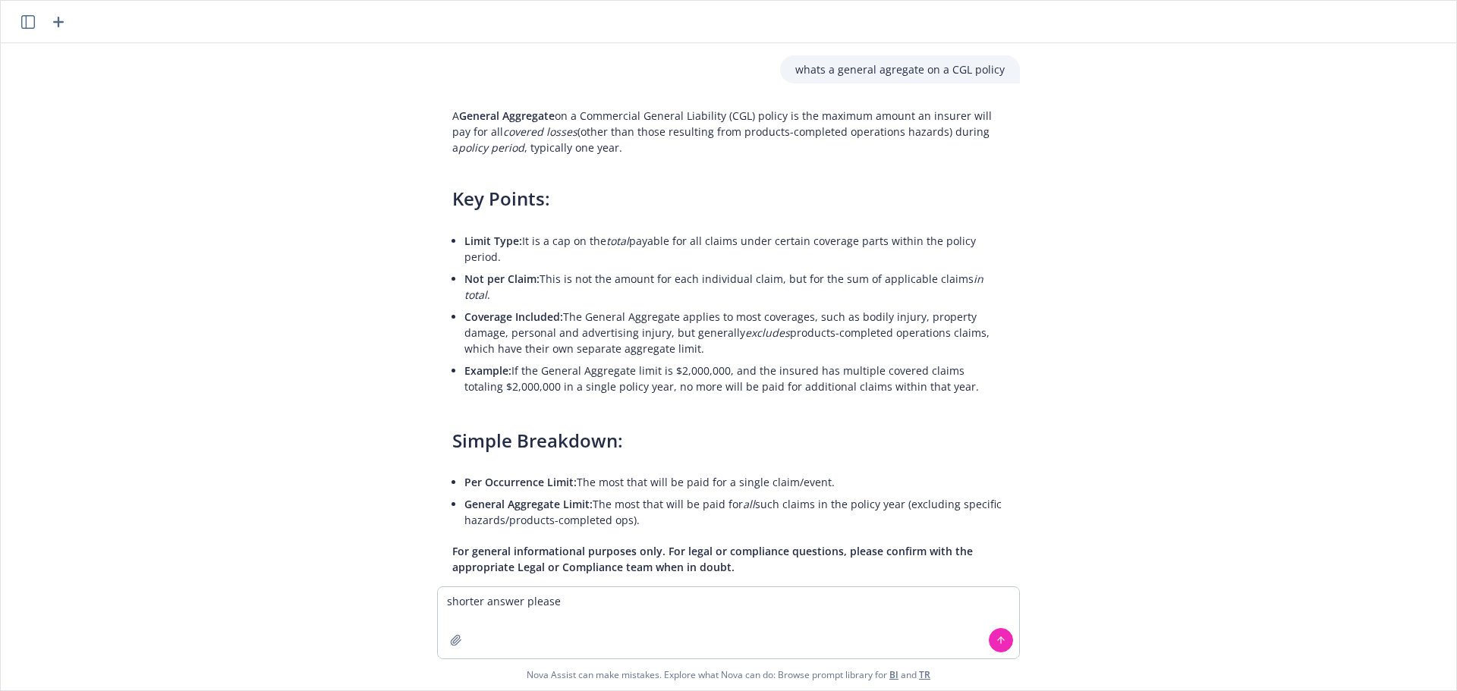
type textarea "shorter answer please4"
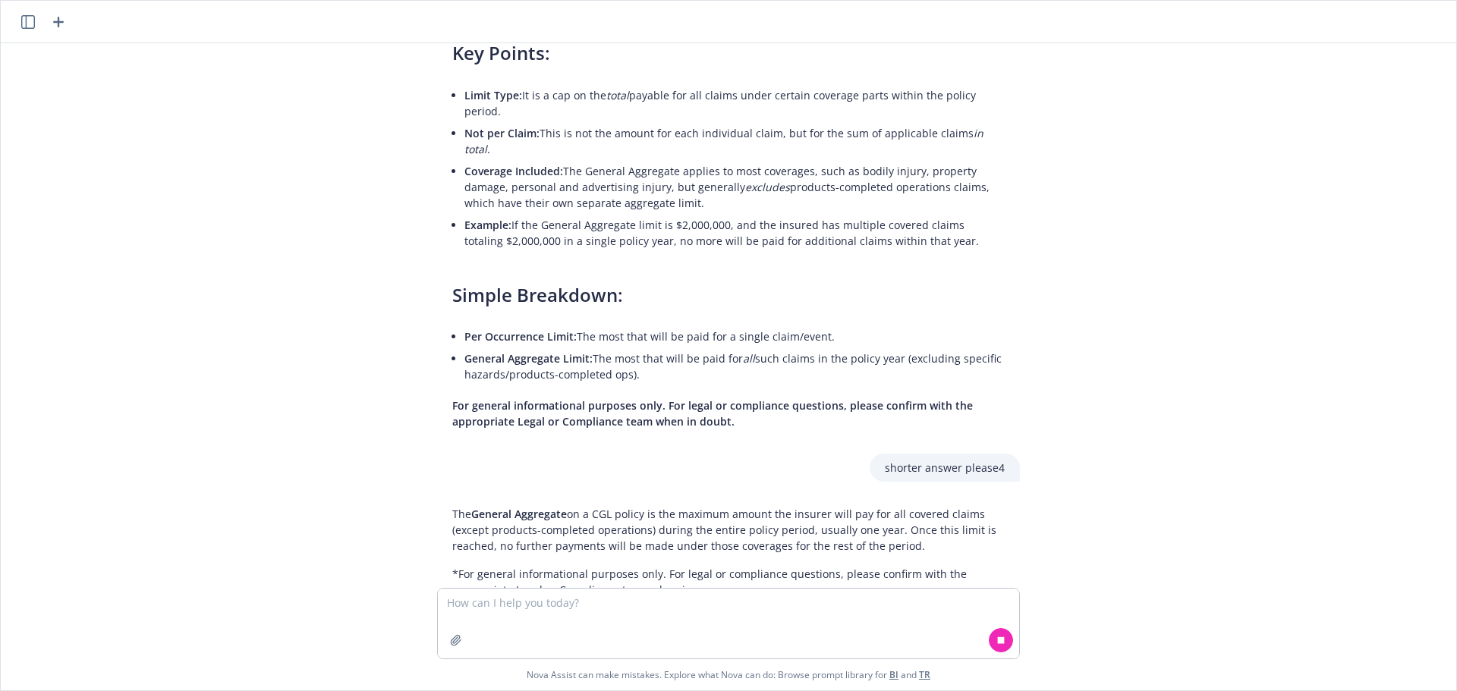
scroll to position [166, 0]
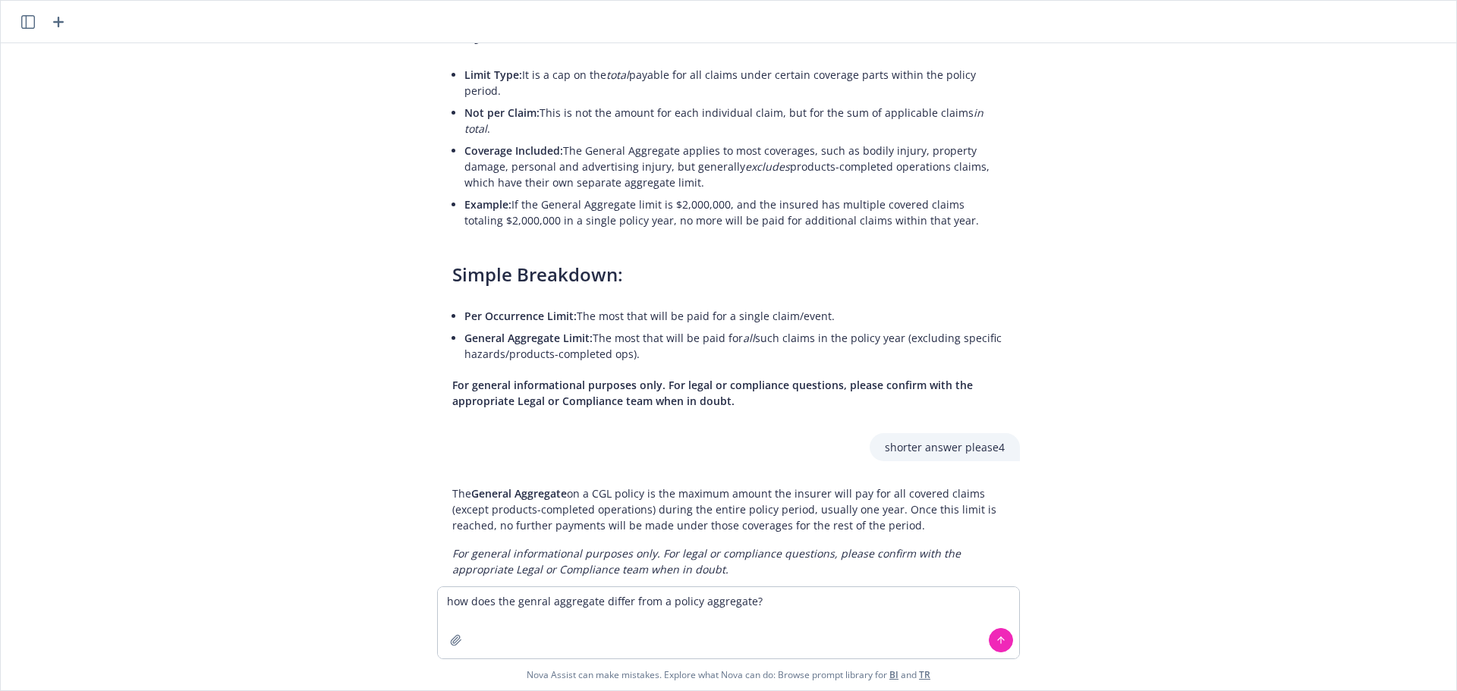
type textarea "how does the genral aggregate differ from a policy aggregate?"
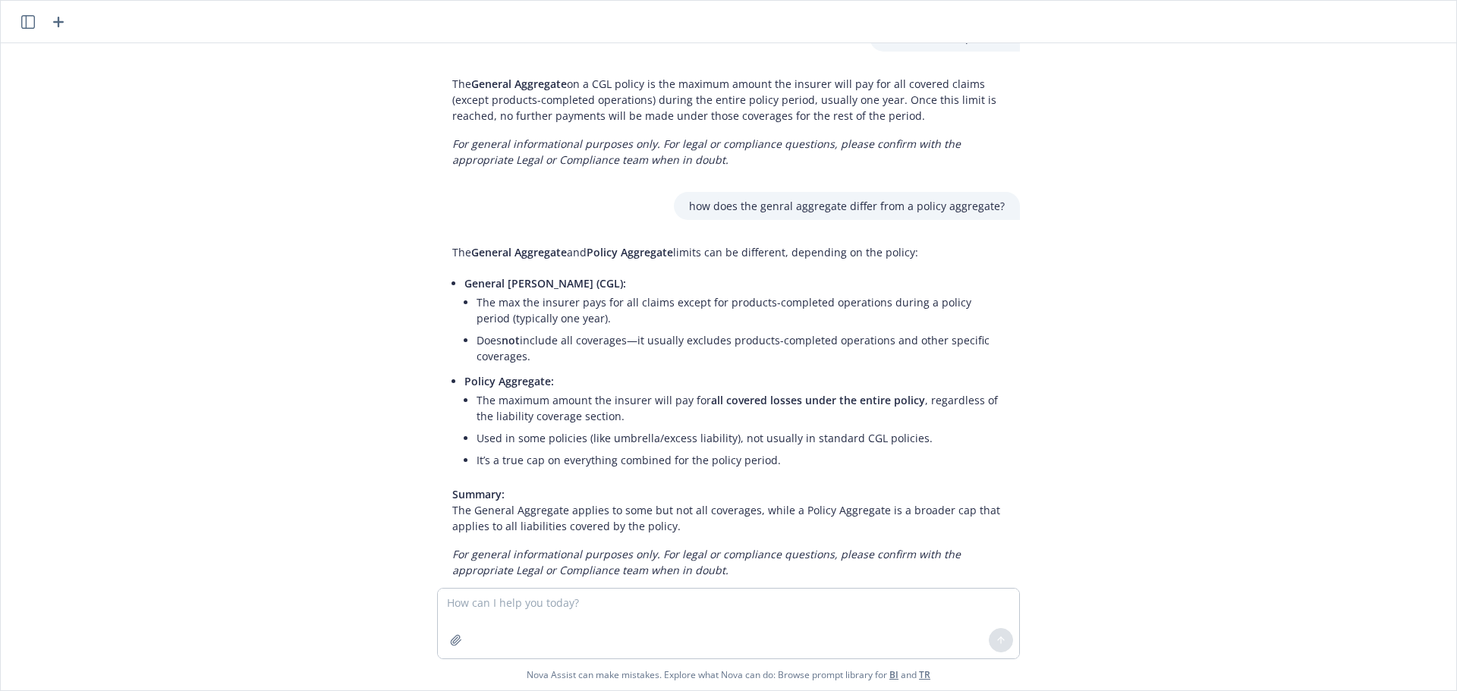
scroll to position [577, 0]
type textarea "If I have a $2M aggregate and a $5M general aggregate, whats the differnece"
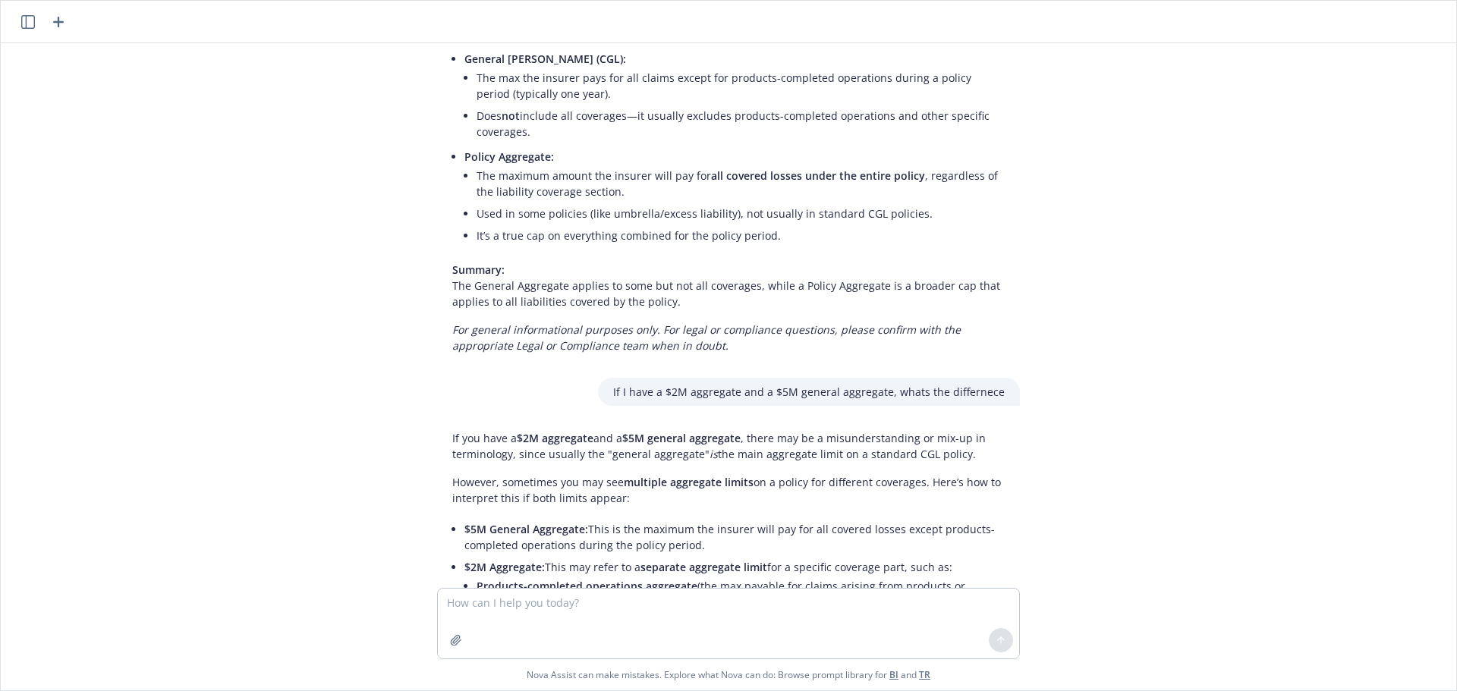
scroll to position [1037, 0]
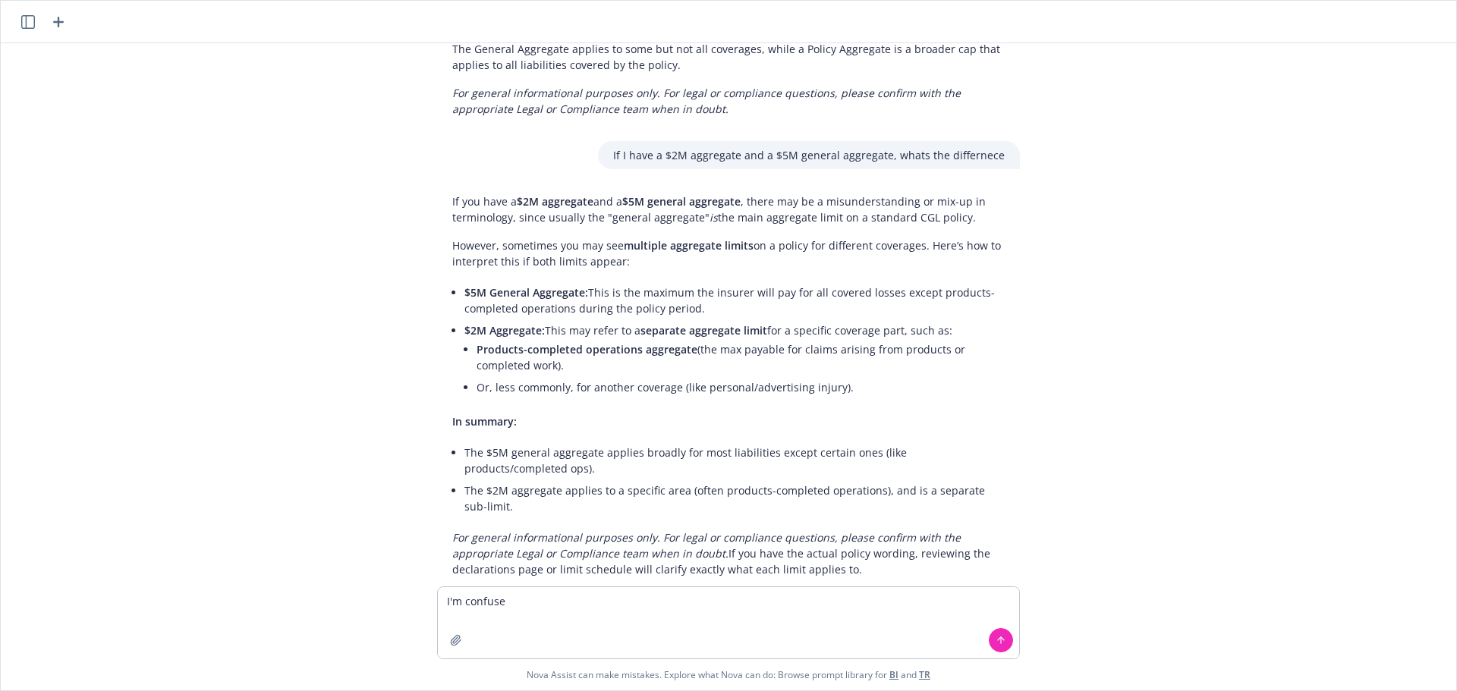
type textarea "I'm confused"
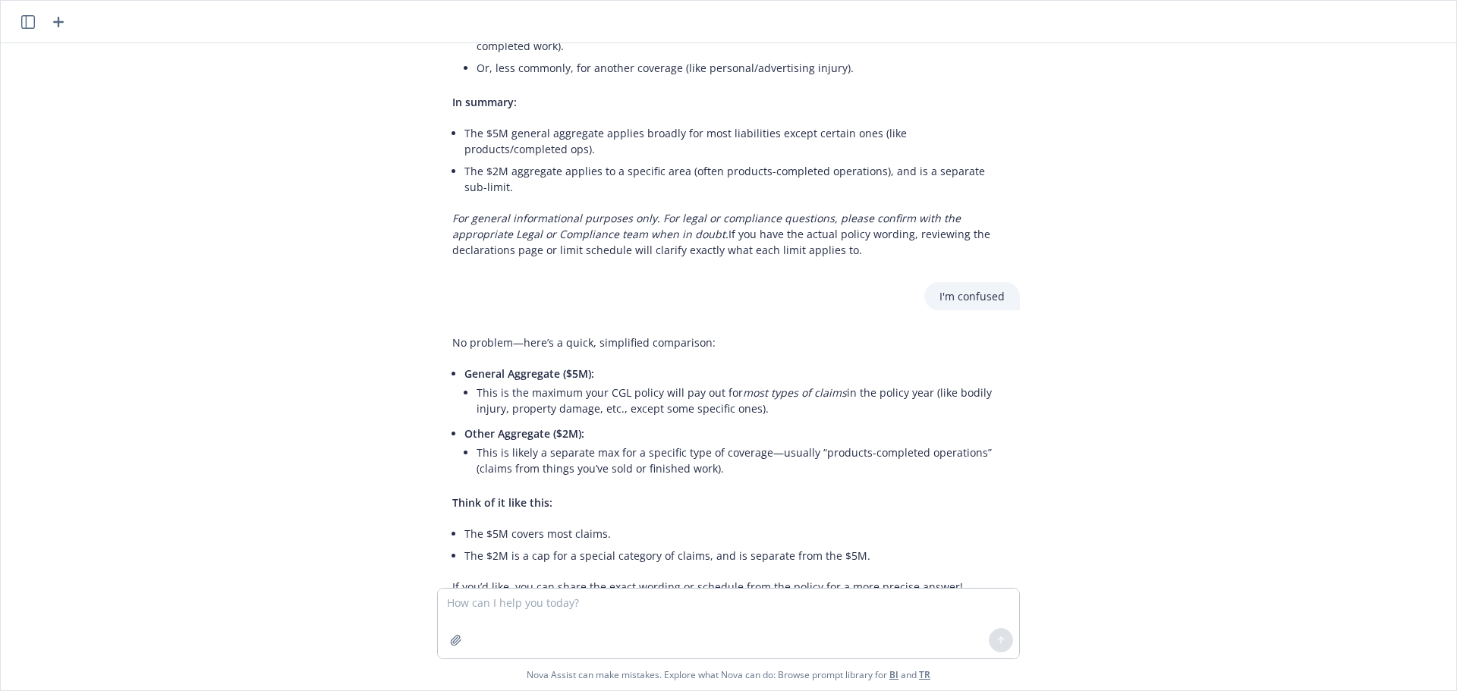
scroll to position [1418, 0]
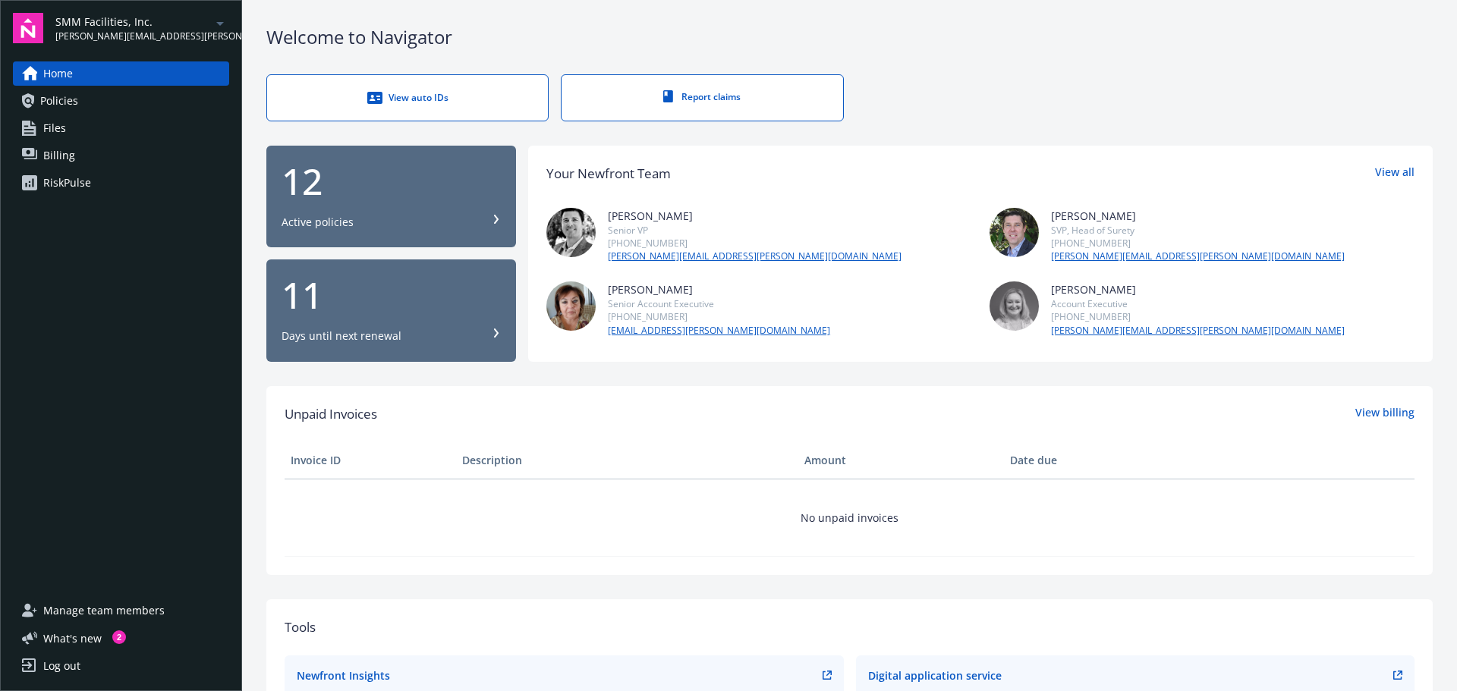
click at [81, 184] on div "RiskPulse" at bounding box center [67, 183] width 48 height 24
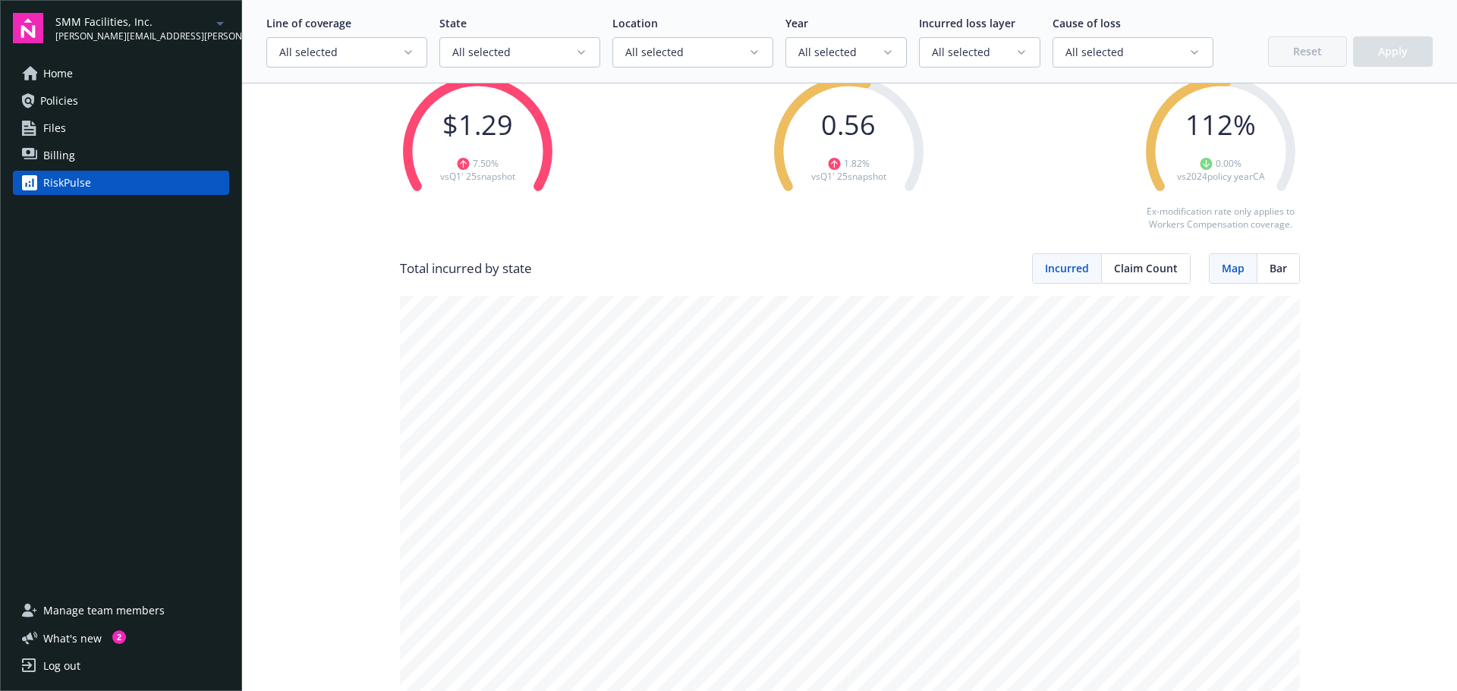
scroll to position [76, 0]
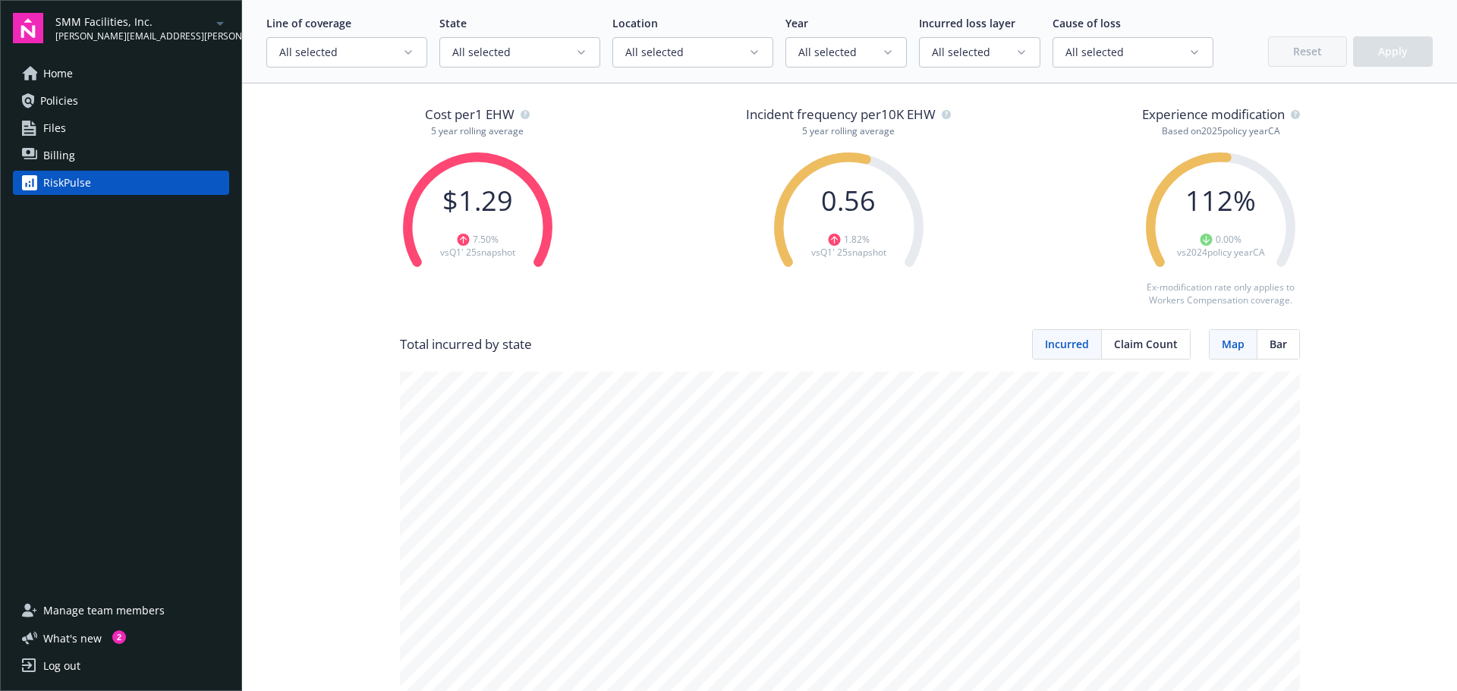
click at [410, 51] on icon "button" at bounding box center [408, 52] width 12 height 12
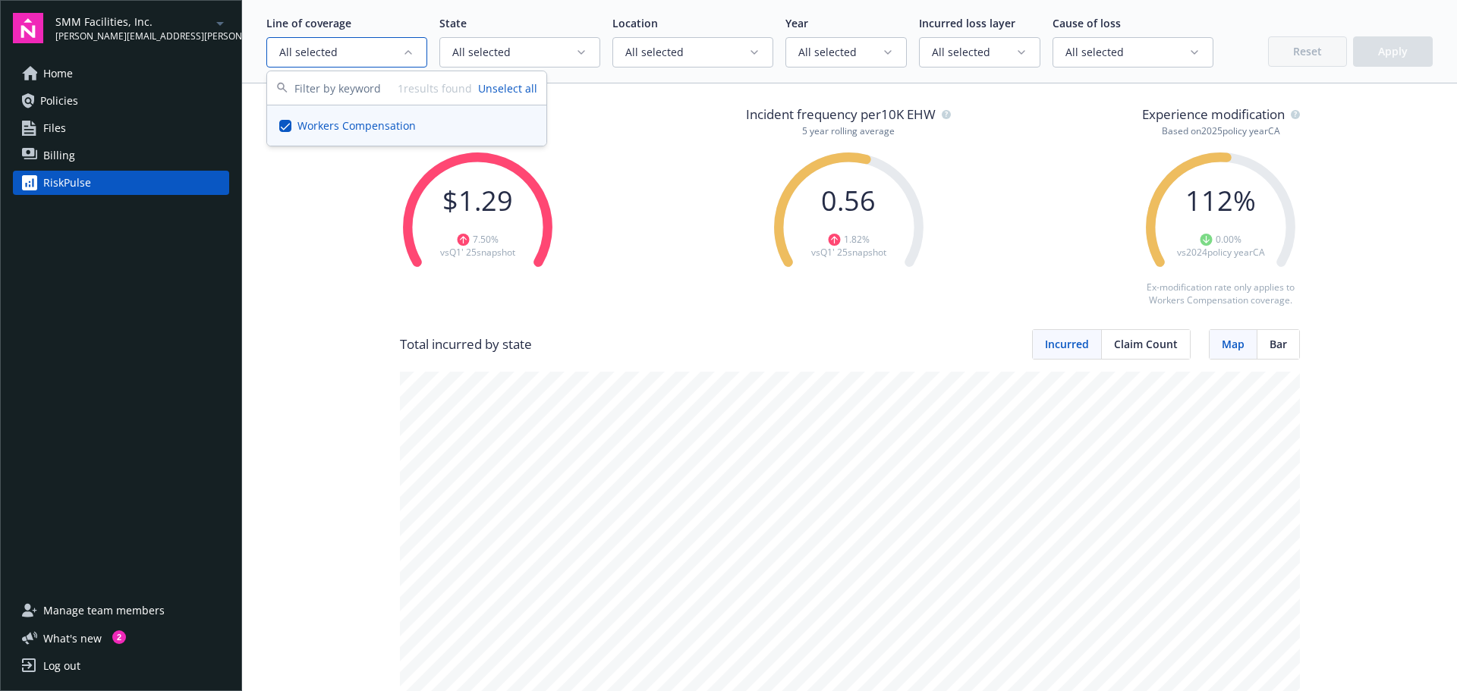
click at [410, 51] on icon "button" at bounding box center [408, 52] width 12 height 12
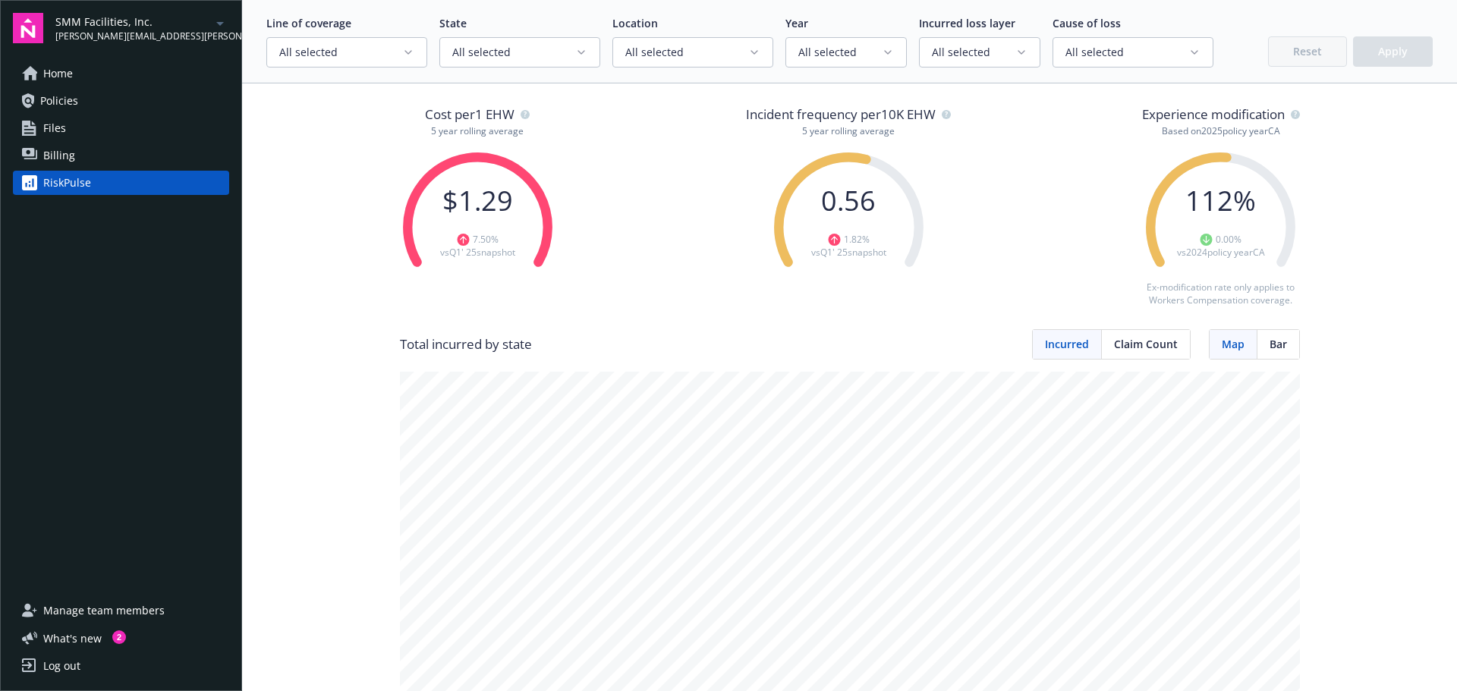
click at [419, 48] on button "All selected" at bounding box center [346, 52] width 161 height 30
type input "Auto"
drag, startPoint x: 339, startPoint y: 262, endPoint x: 313, endPoint y: 253, distance: 27.6
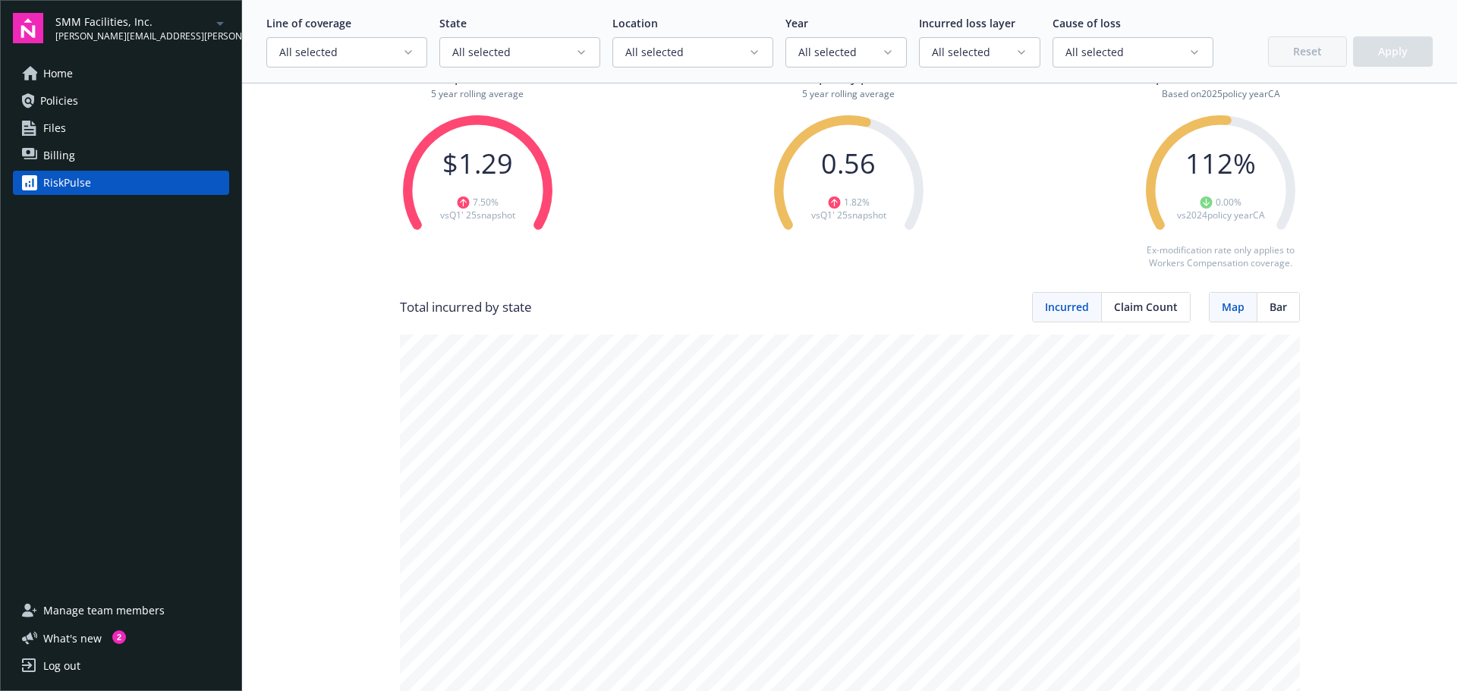
scroll to position [0, 0]
